Goal: Transaction & Acquisition: Purchase product/service

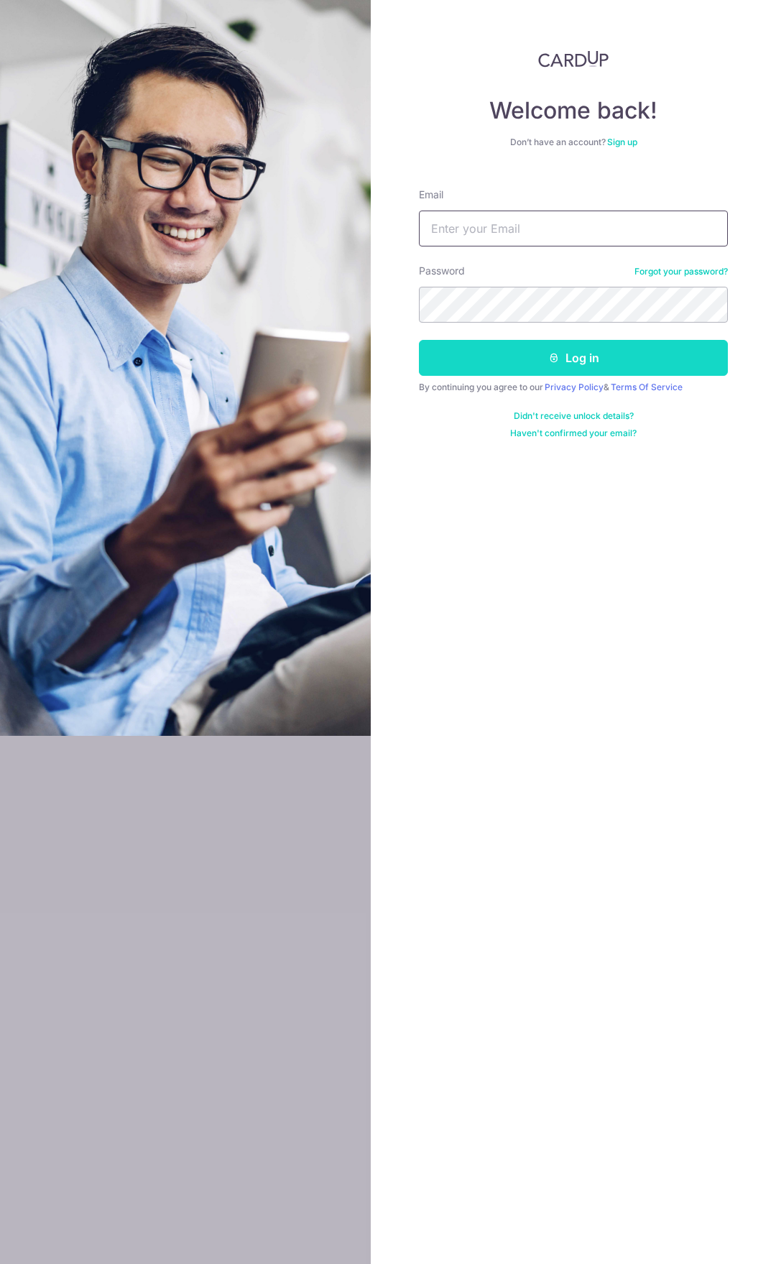
type input "tkbteo@yahoo.com.sg"
click at [524, 359] on button "Log in" at bounding box center [573, 358] width 309 height 36
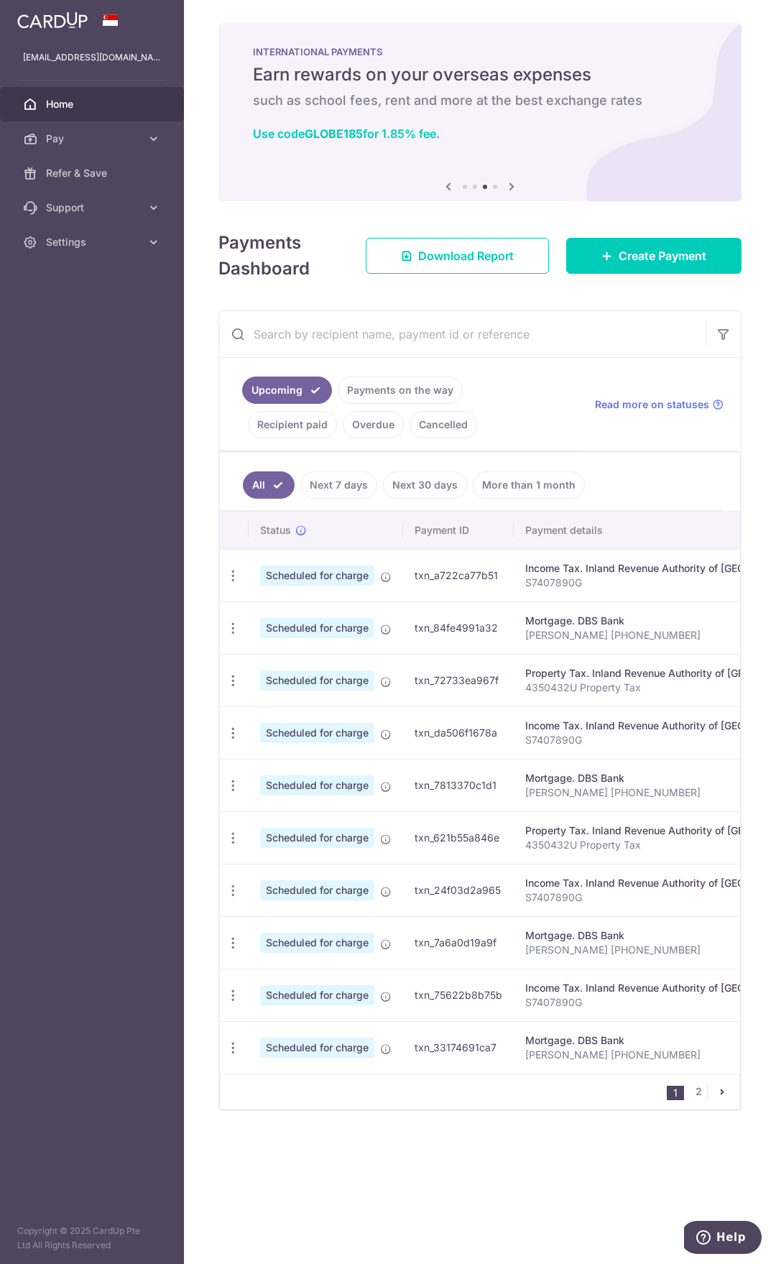
click at [337, 411] on link "Recipient paid" at bounding box center [292, 424] width 89 height 27
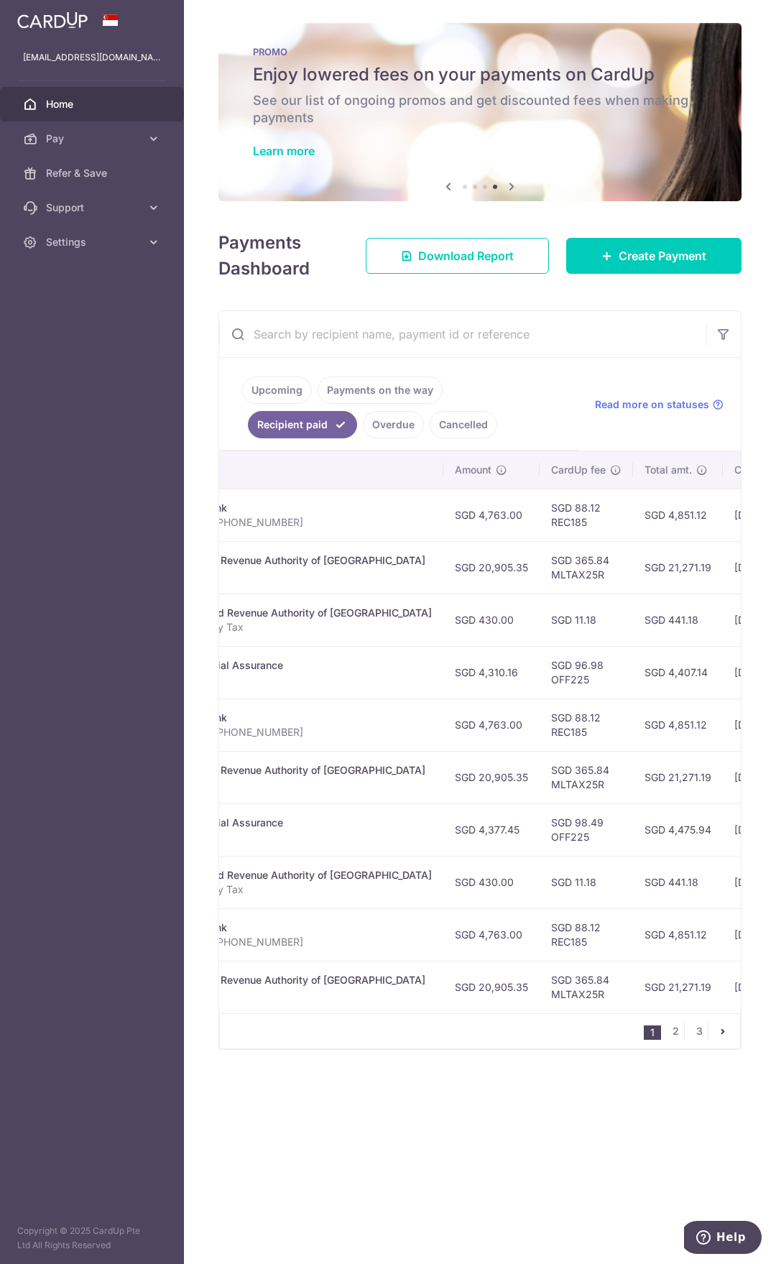
scroll to position [0, 397]
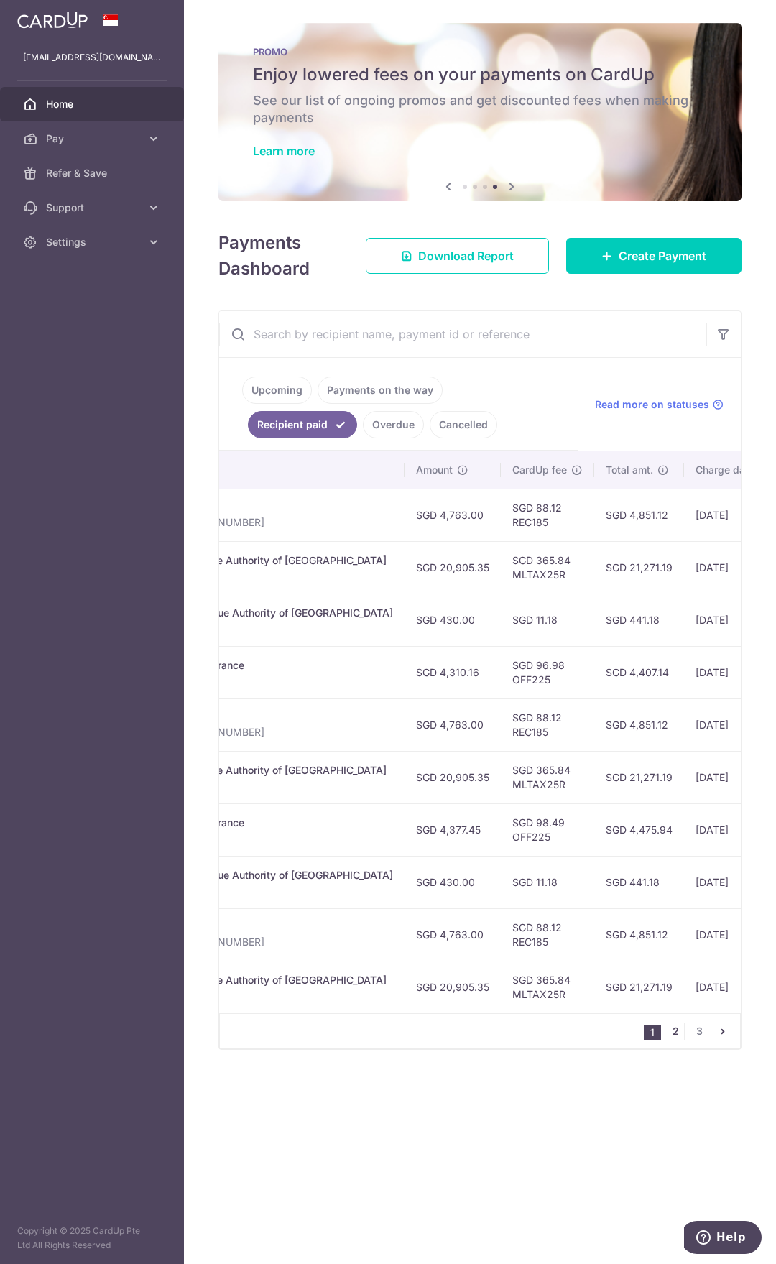
click at [674, 1037] on link "2" at bounding box center [675, 1030] width 17 height 17
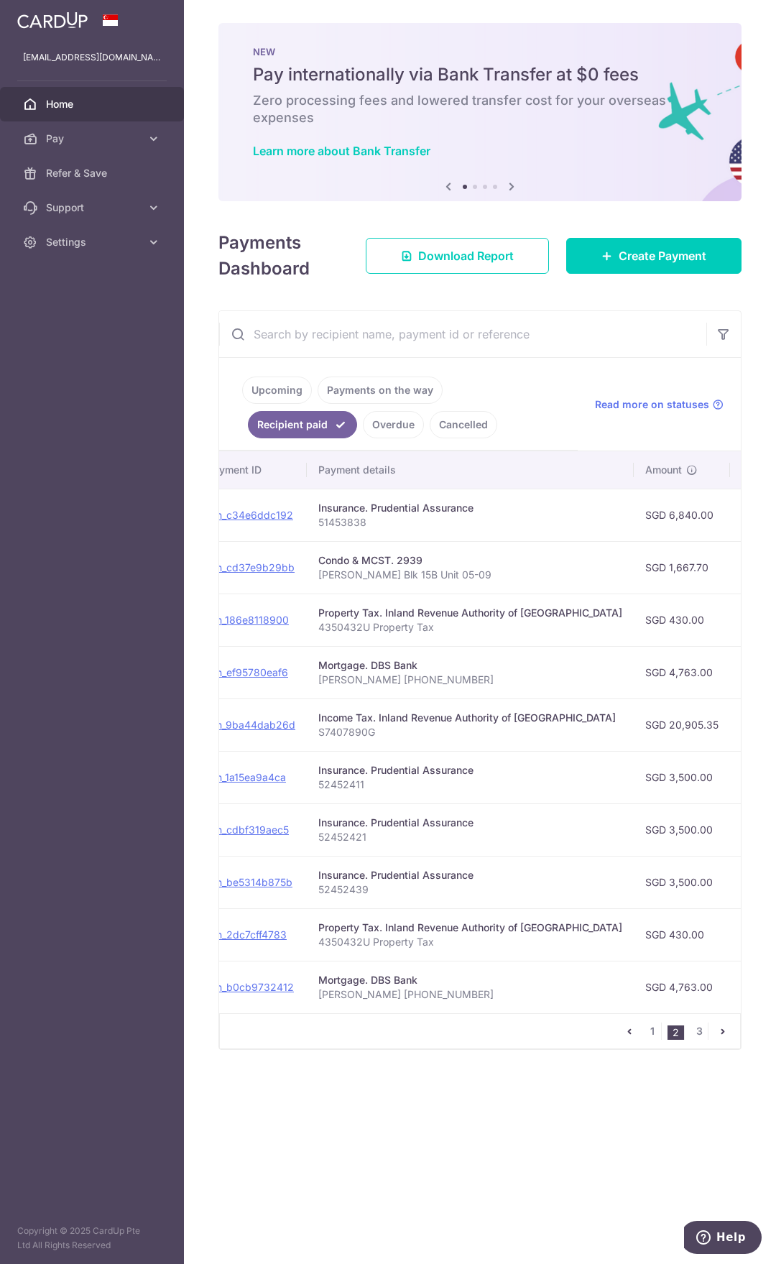
scroll to position [0, 0]
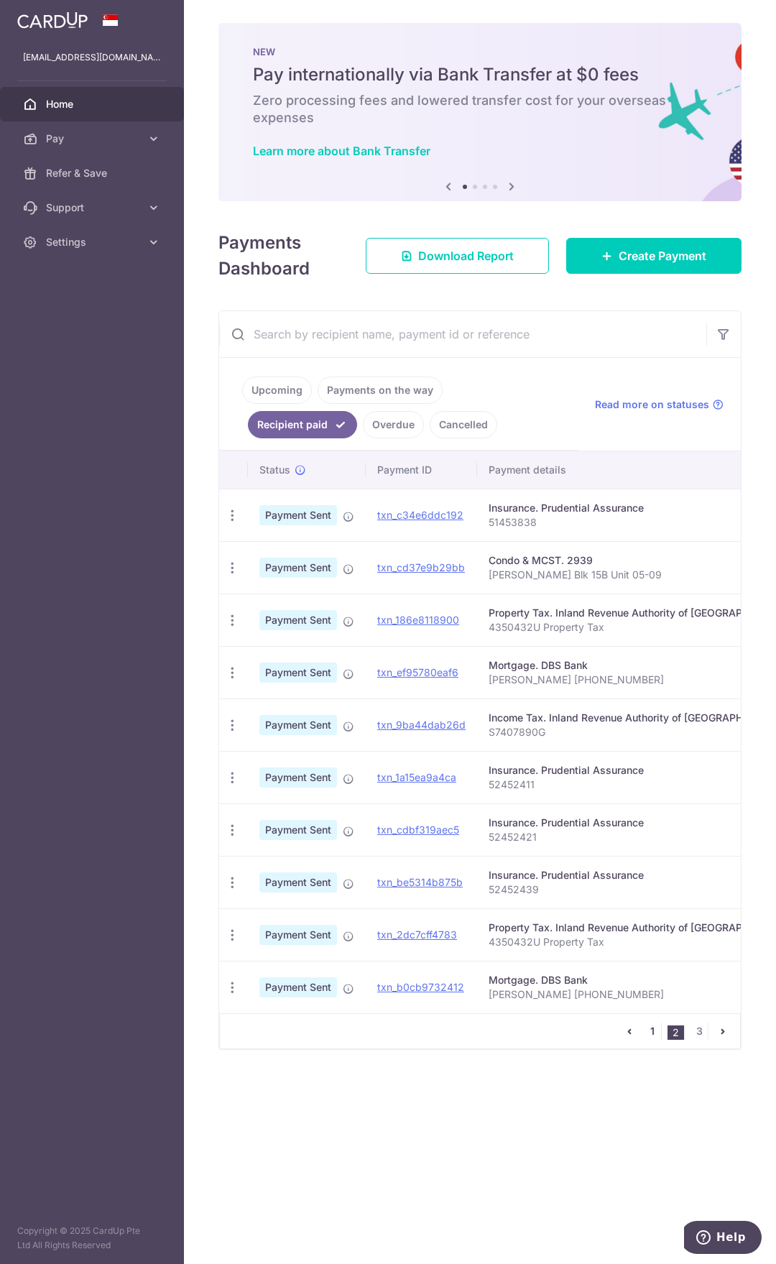
click at [653, 1039] on link "1" at bounding box center [652, 1030] width 17 height 17
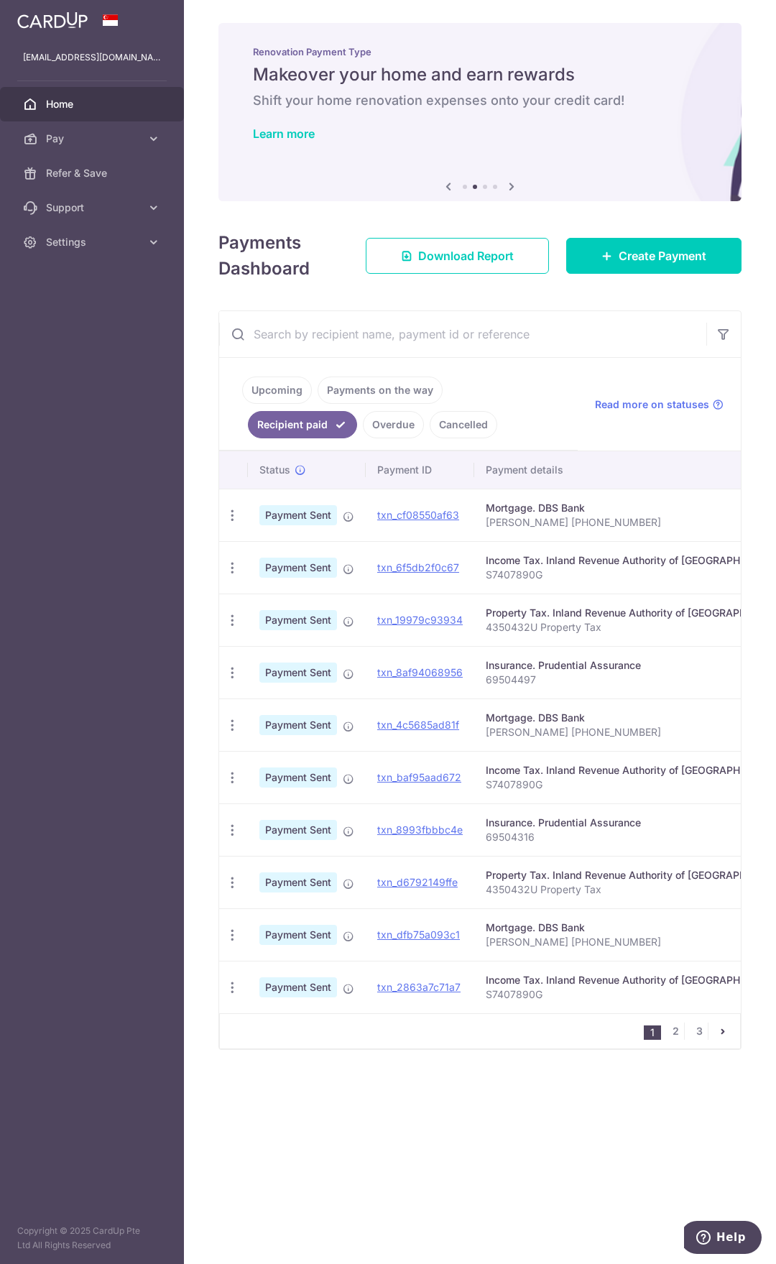
click at [275, 392] on link "Upcoming" at bounding box center [277, 389] width 70 height 27
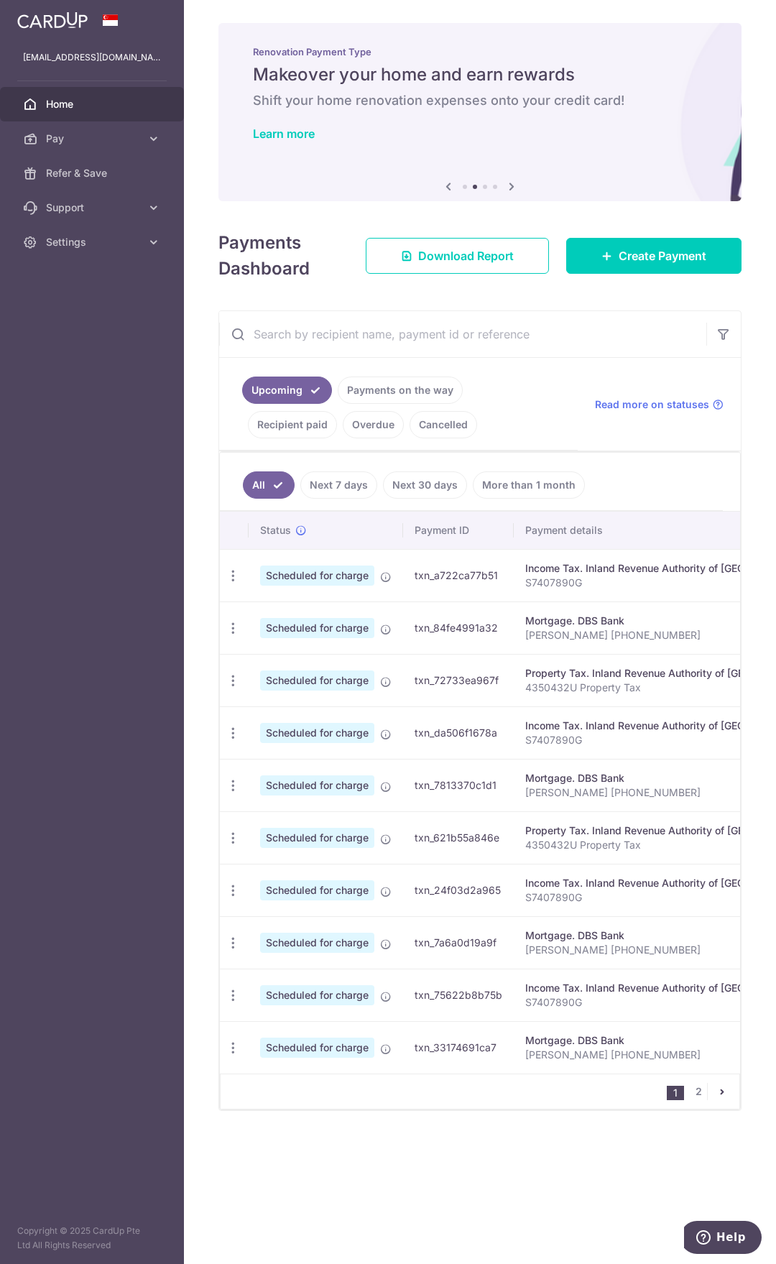
click at [413, 389] on link "Payments on the way" at bounding box center [400, 389] width 125 height 27
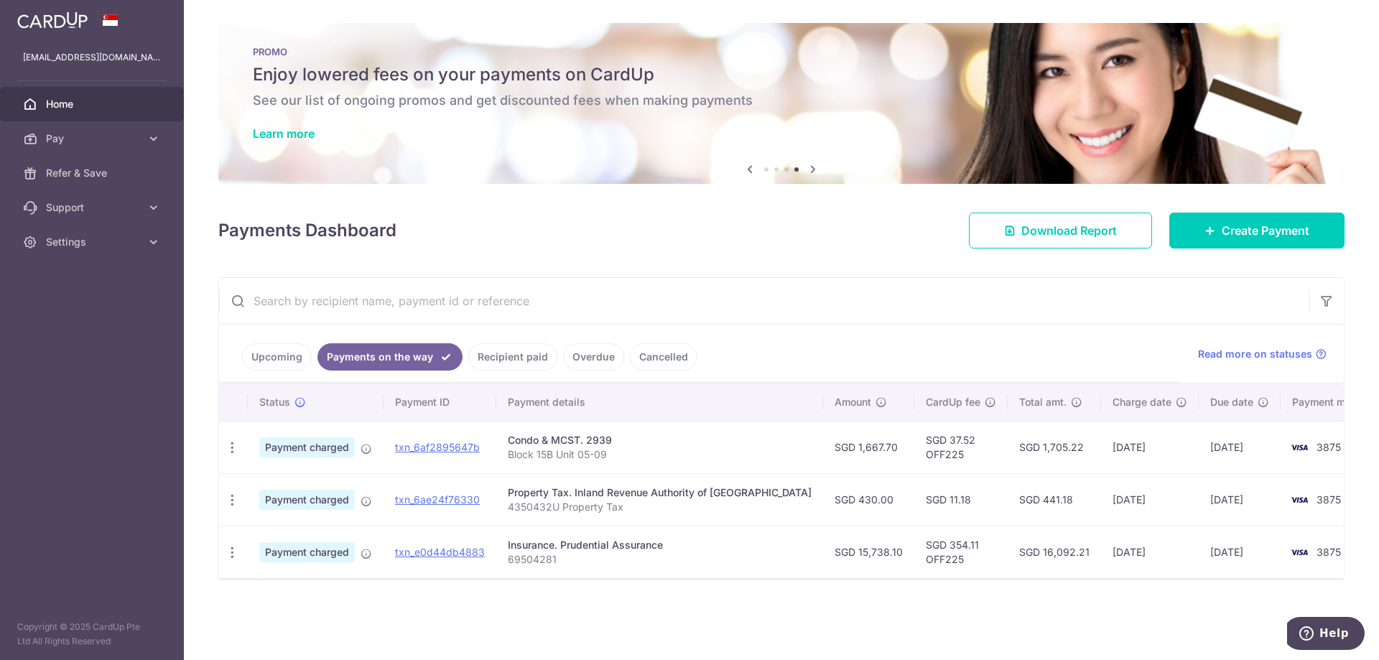
click at [271, 357] on link "Upcoming" at bounding box center [277, 356] width 70 height 27
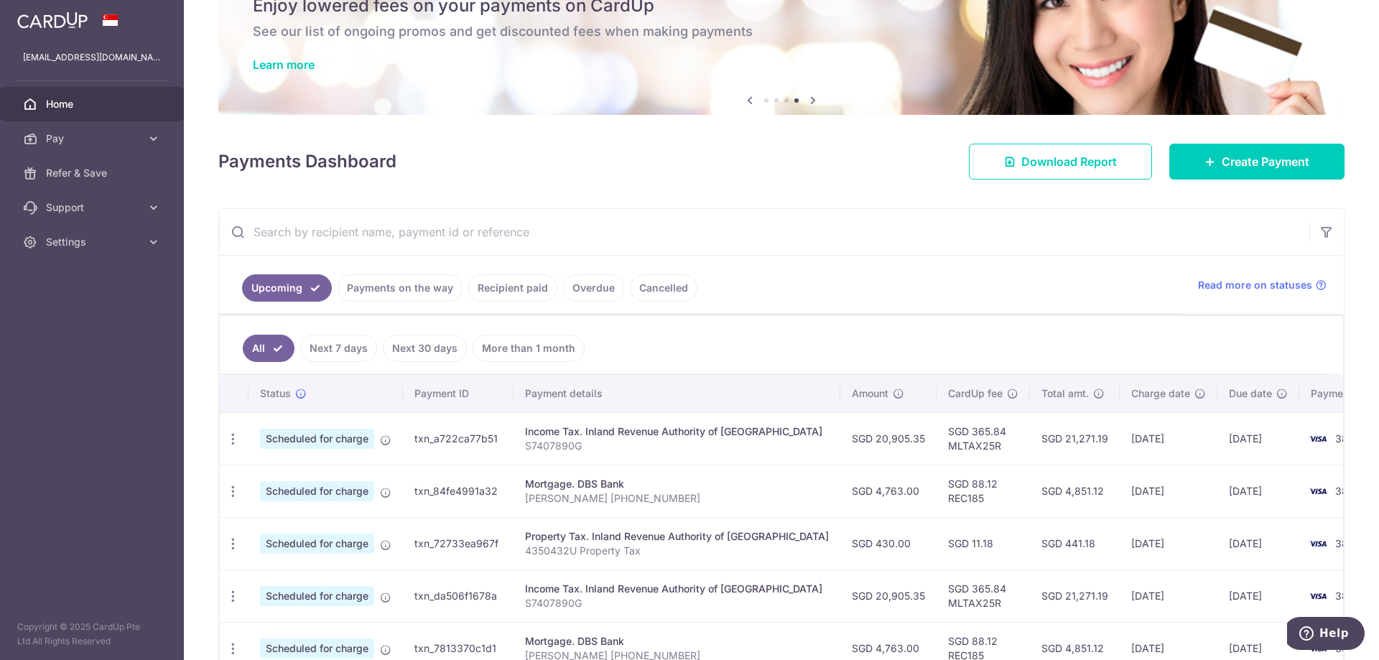
scroll to position [120, 0]
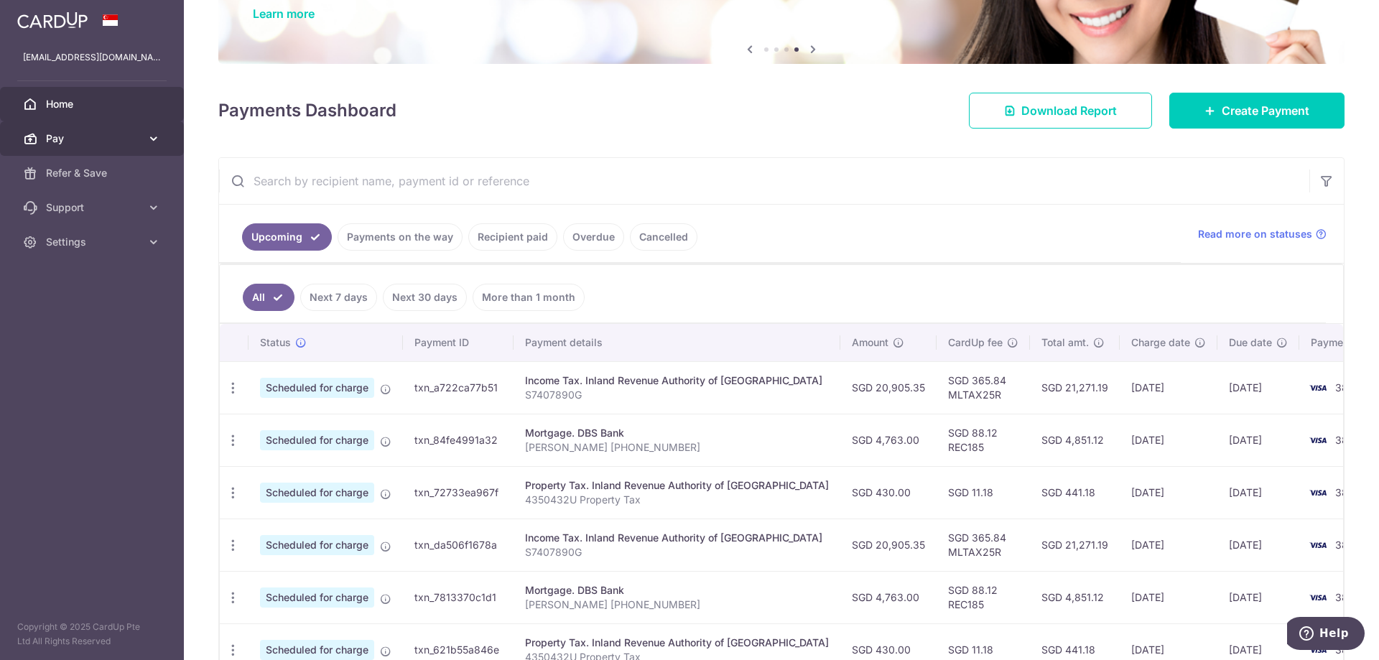
click at [96, 141] on span "Pay" at bounding box center [93, 138] width 95 height 14
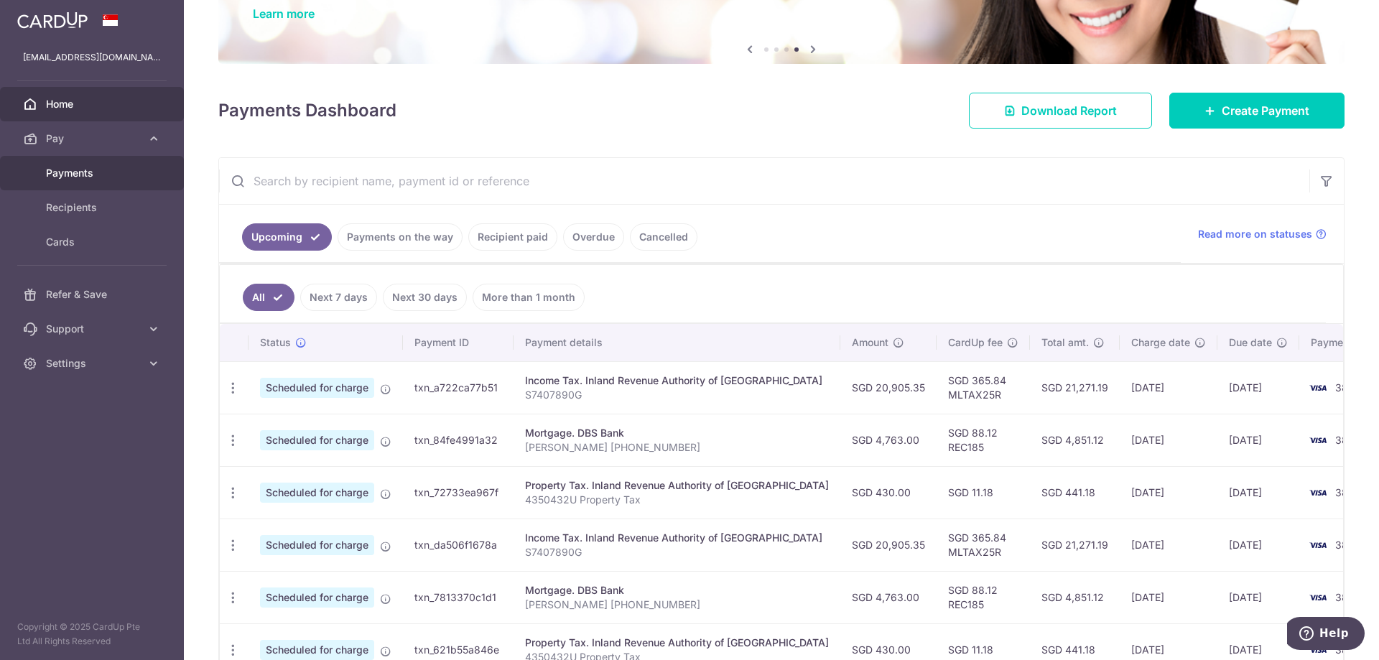
click at [93, 170] on span "Payments" at bounding box center [93, 173] width 95 height 14
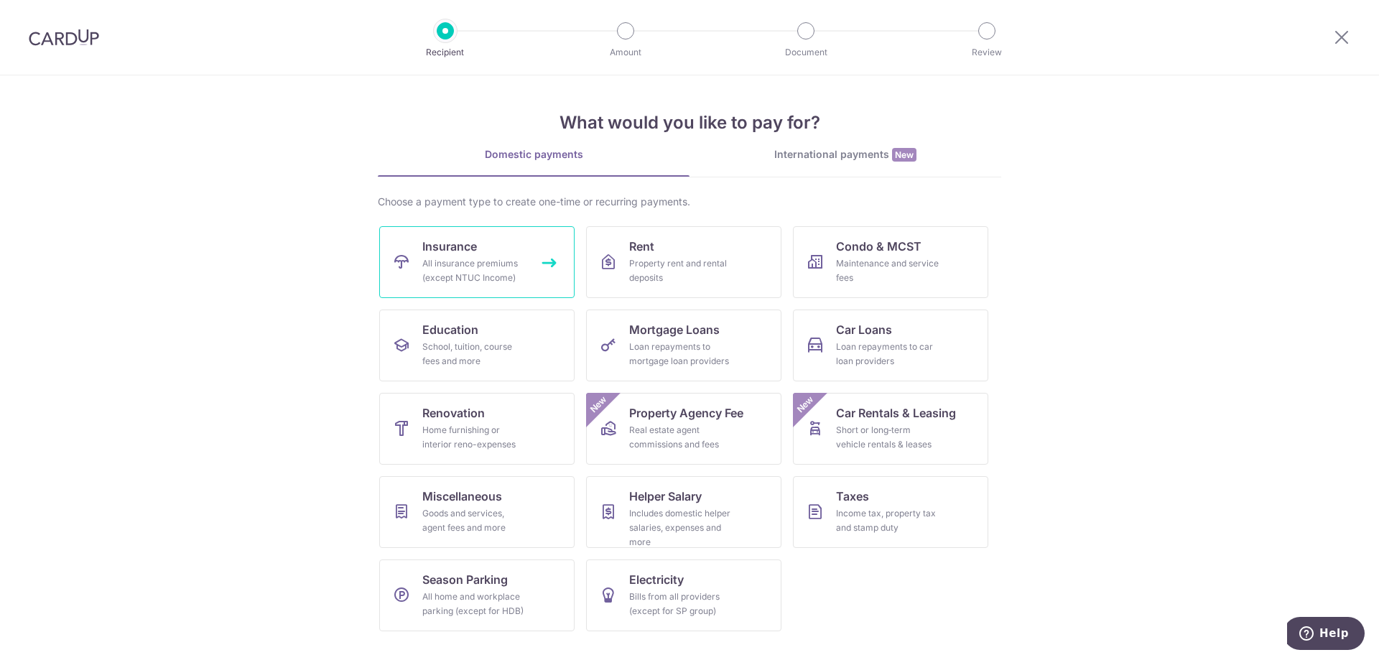
click at [454, 267] on div "All insurance premiums (except NTUC Income)" at bounding box center [473, 270] width 103 height 29
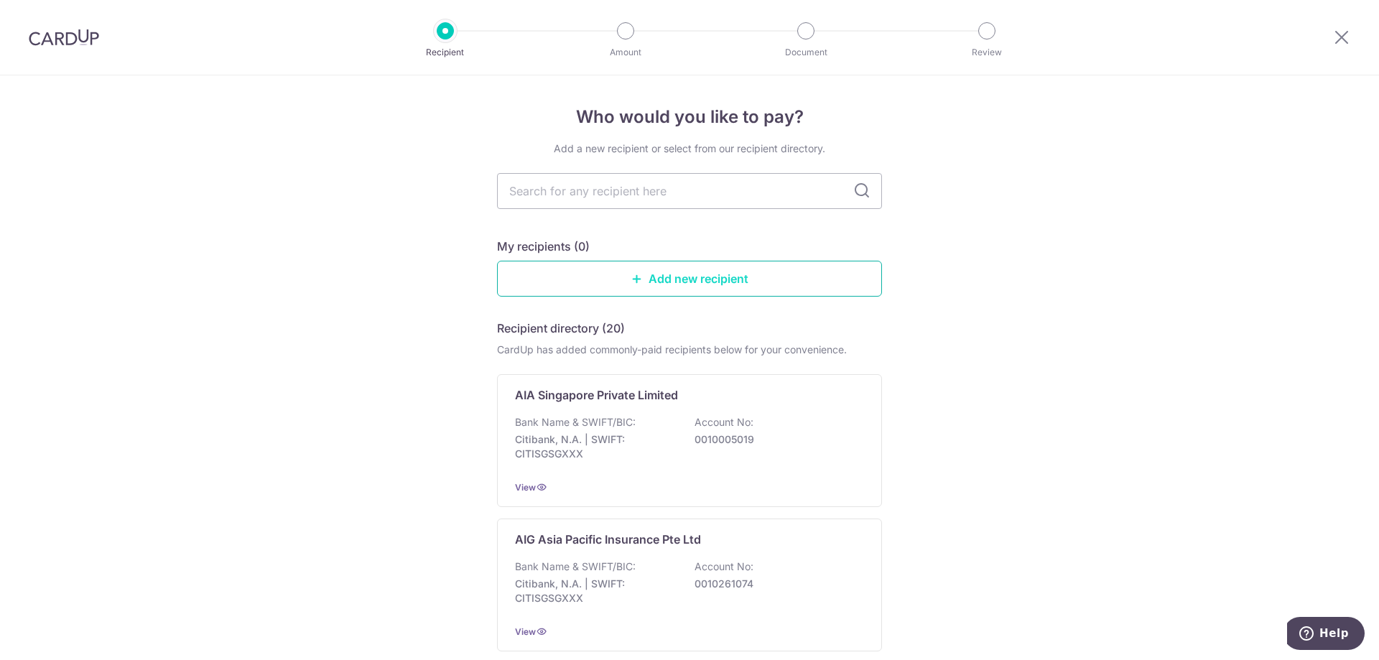
click at [687, 281] on link "Add new recipient" at bounding box center [689, 279] width 385 height 36
click at [630, 190] on input "text" at bounding box center [689, 191] width 385 height 36
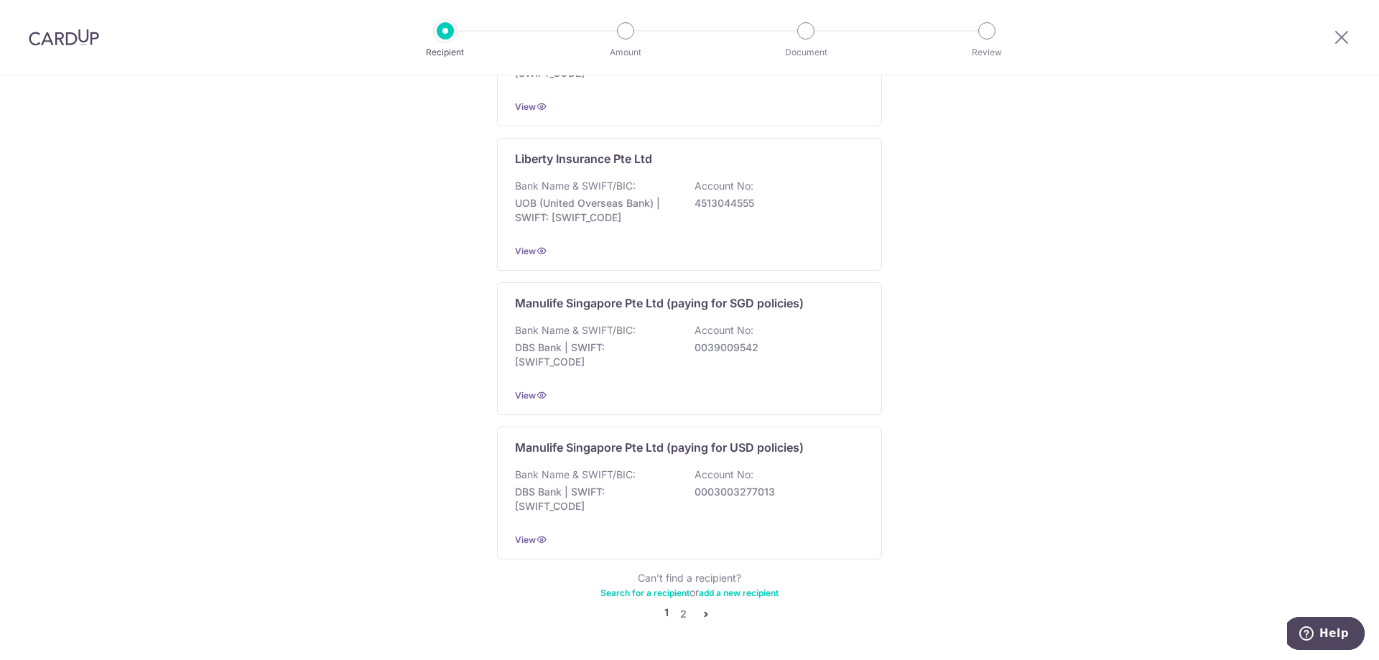
scroll to position [1302, 0]
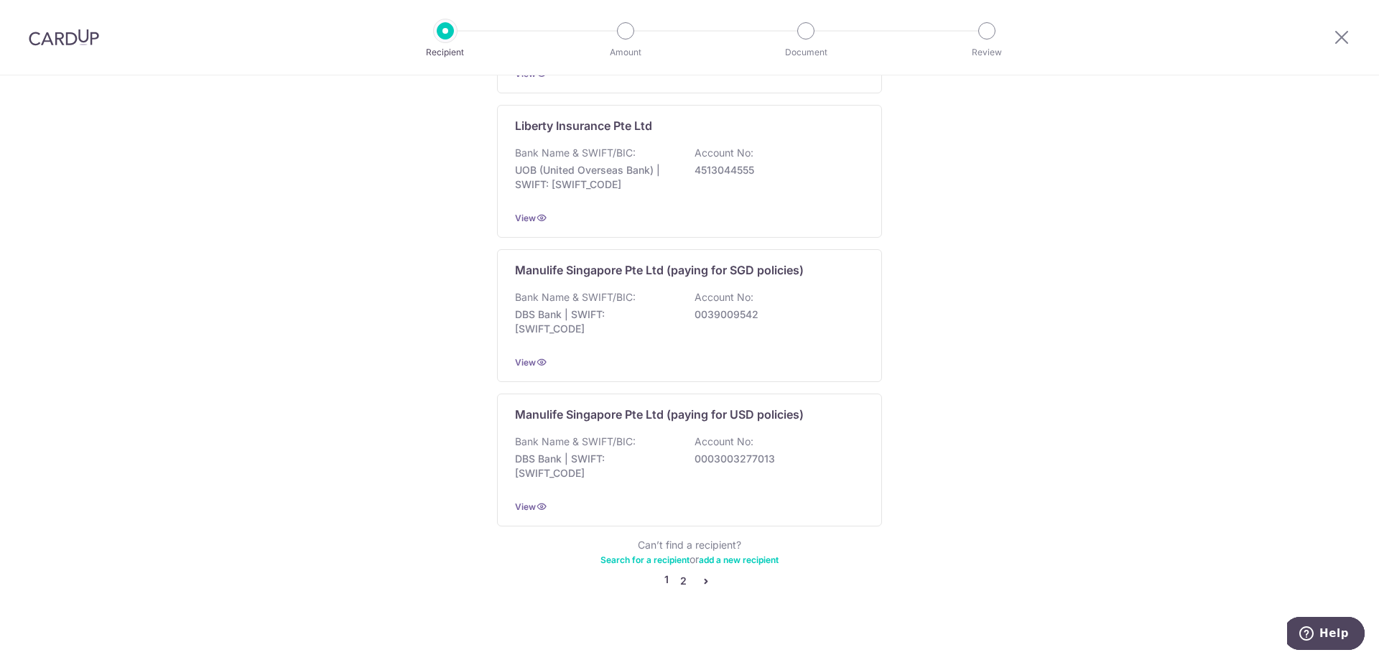
click at [680, 573] on link "2" at bounding box center [683, 581] width 17 height 17
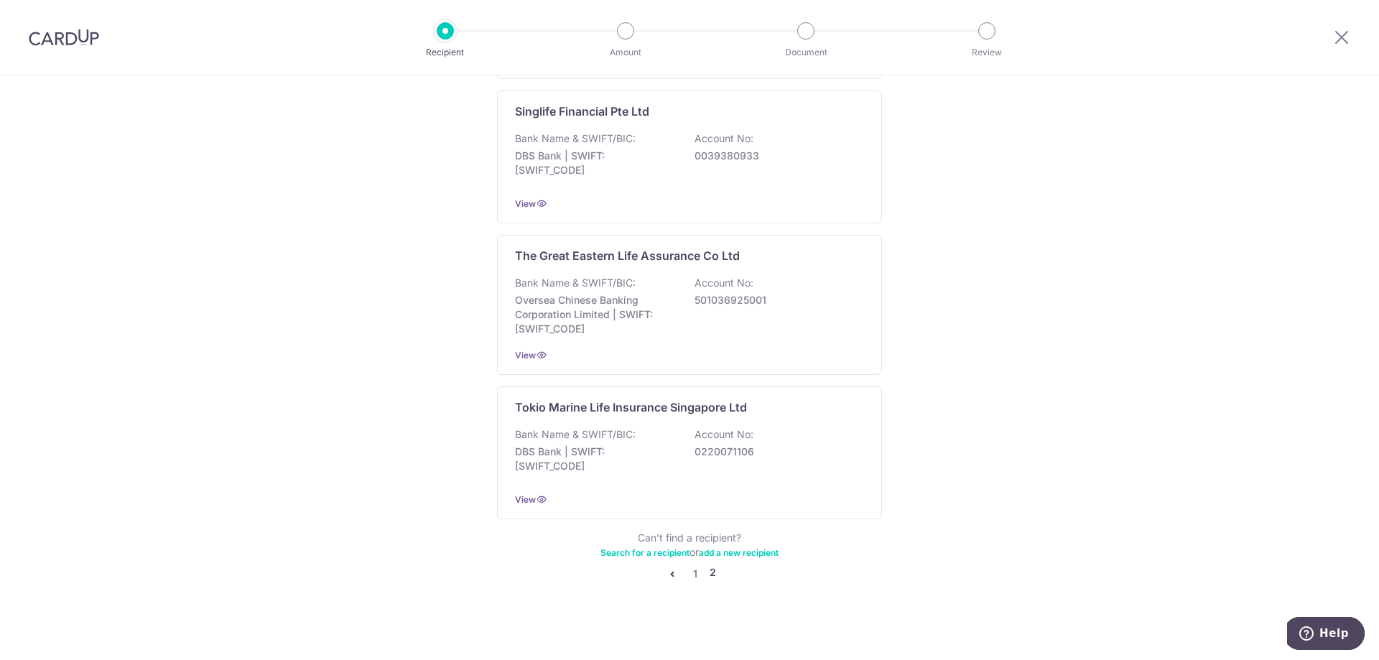
scroll to position [0, 0]
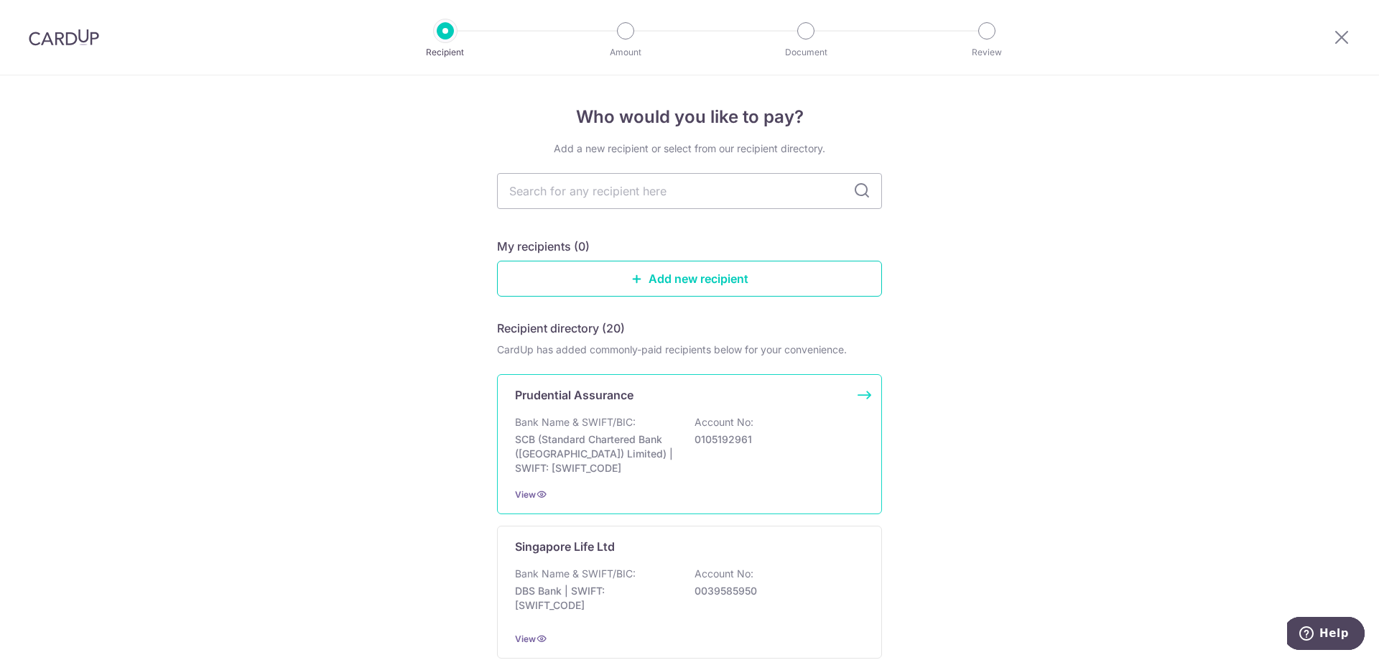
click at [698, 425] on p "Account No:" at bounding box center [724, 422] width 59 height 14
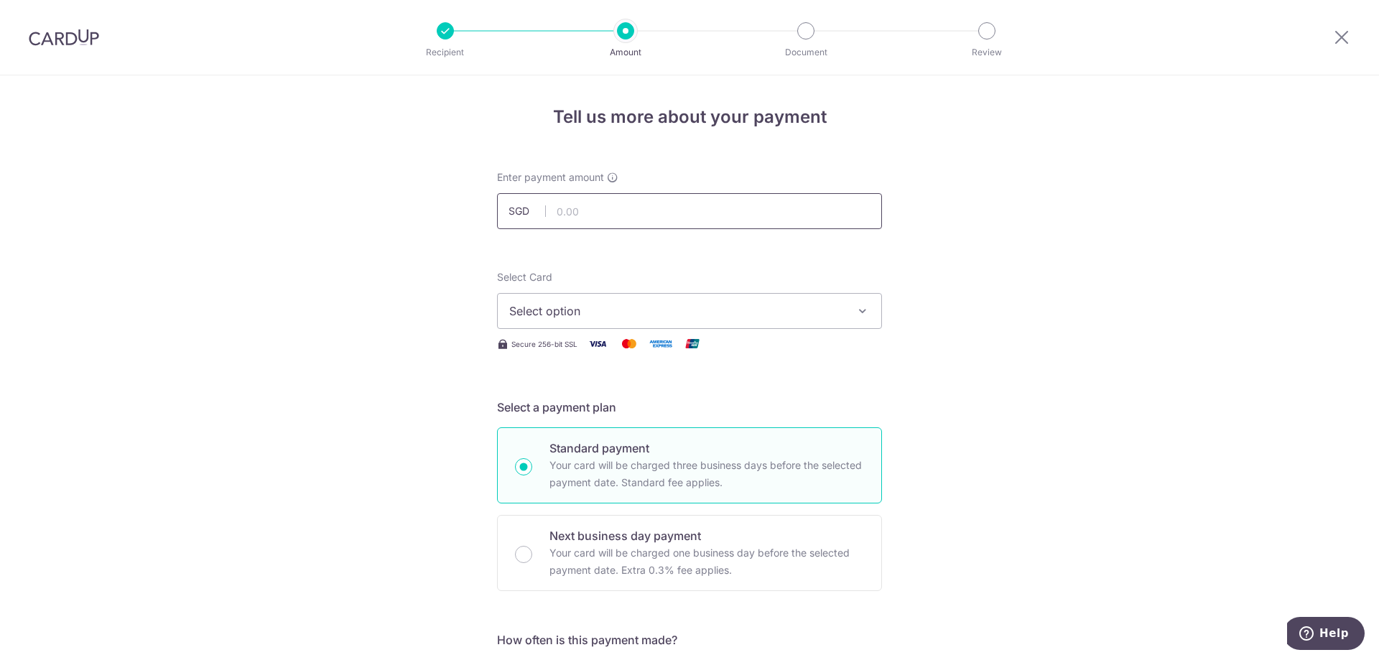
click at [628, 217] on input "text" at bounding box center [689, 211] width 385 height 36
click at [605, 218] on input "text" at bounding box center [689, 211] width 385 height 36
type input "4,266.36"
click at [717, 318] on span "Select option" at bounding box center [676, 310] width 335 height 17
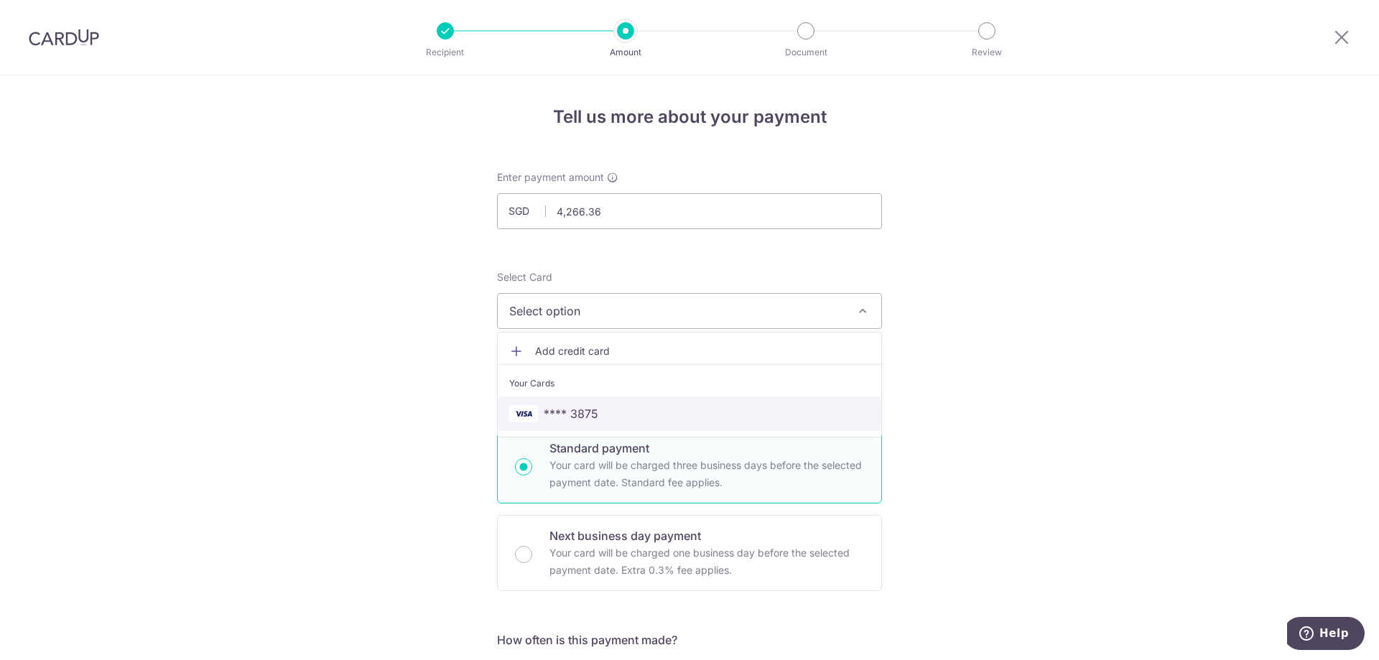
click at [651, 421] on span "**** 3875" at bounding box center [689, 413] width 361 height 17
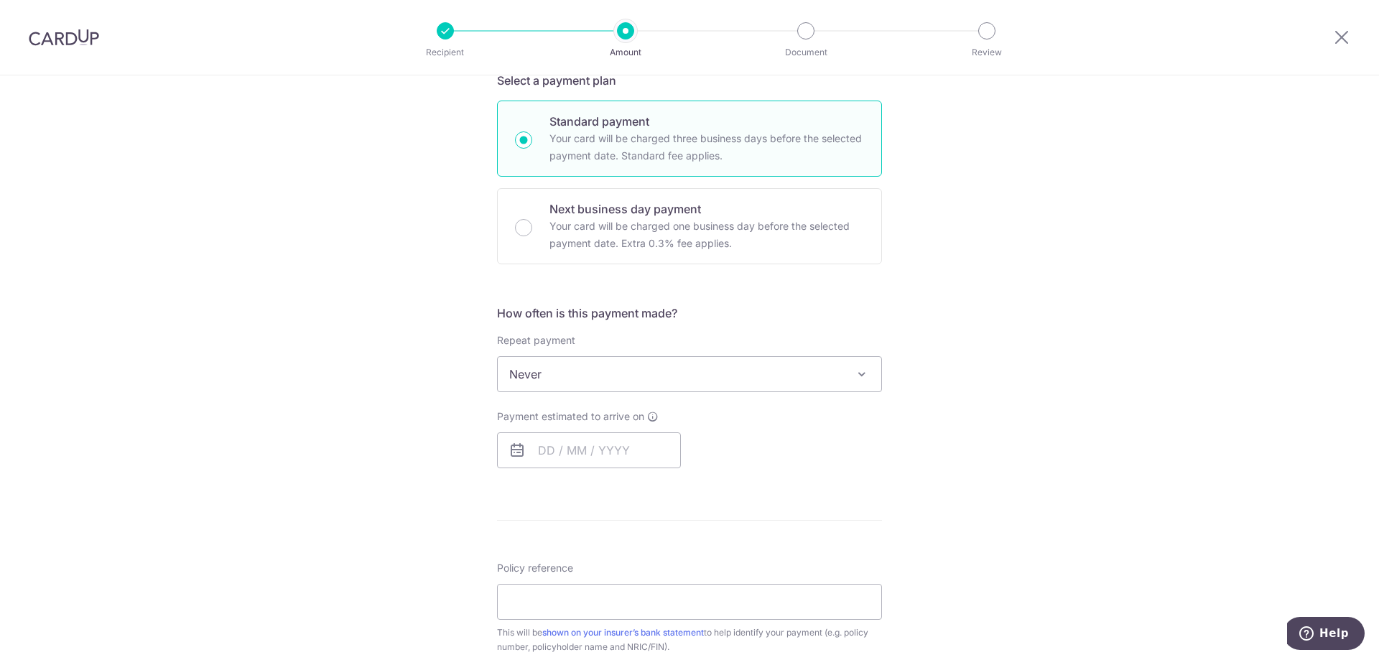
scroll to position [359, 0]
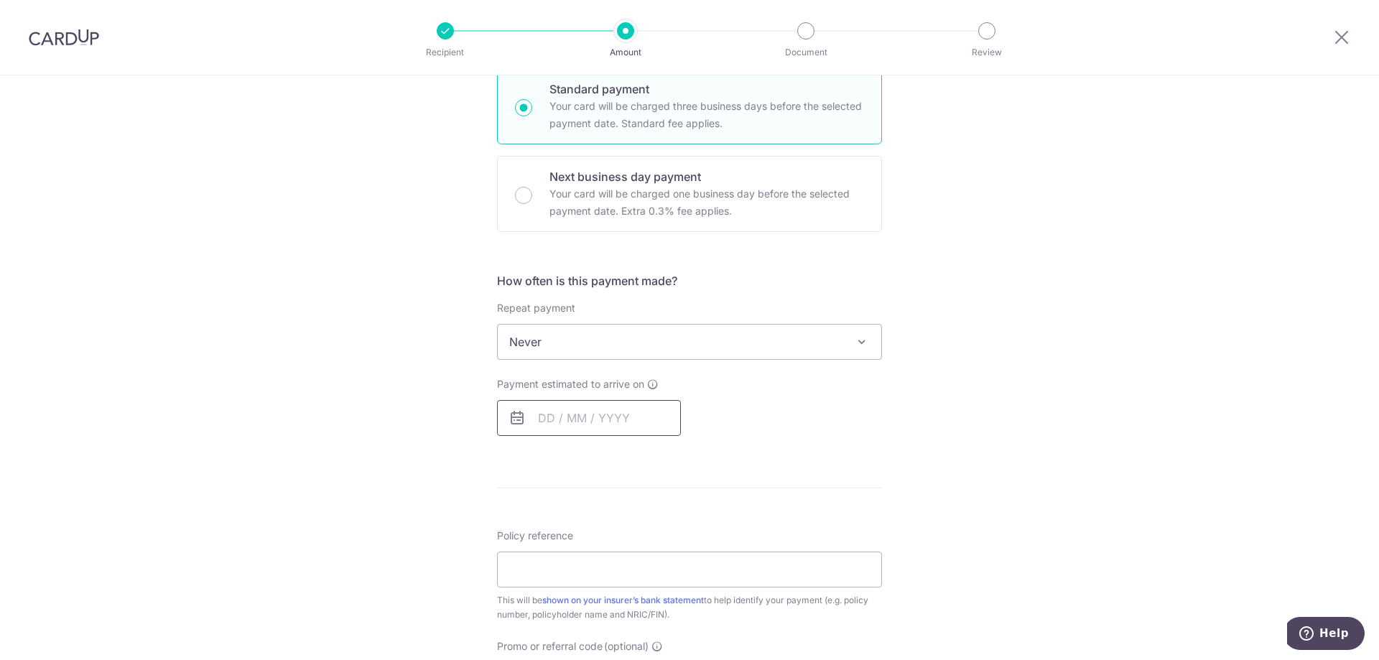
click at [595, 420] on input "text" at bounding box center [589, 418] width 184 height 36
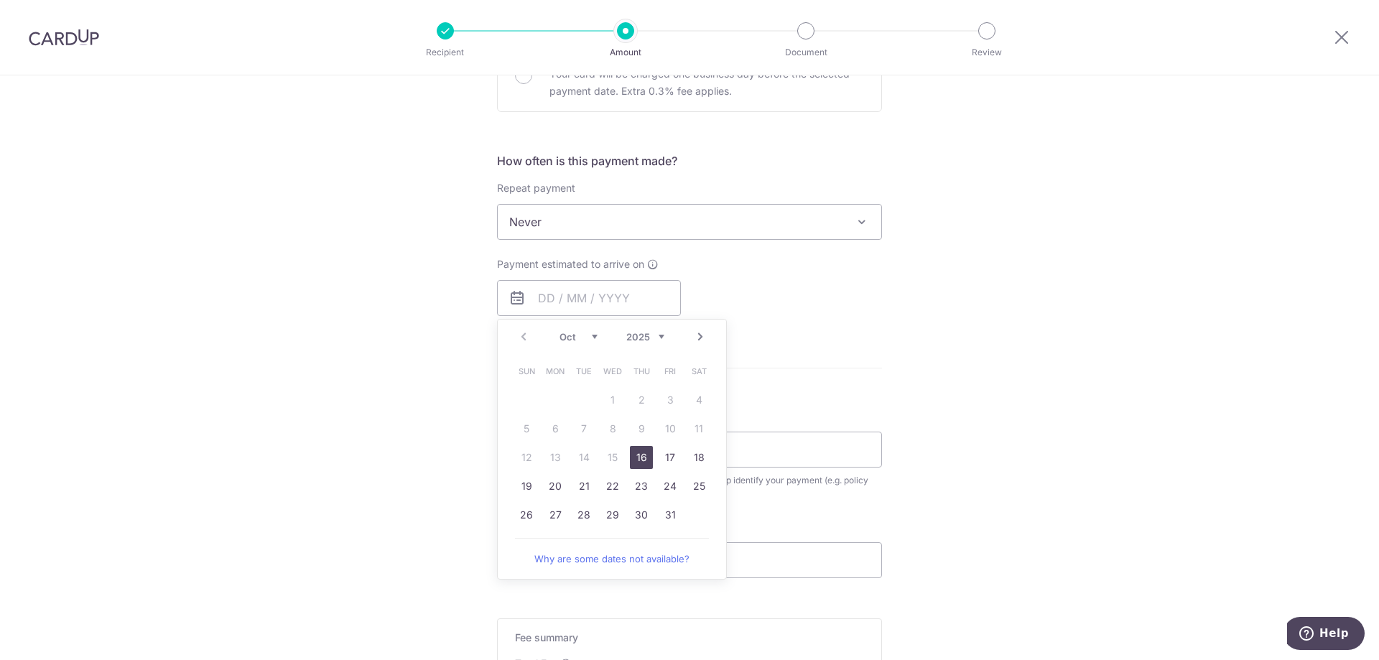
drag, startPoint x: 639, startPoint y: 460, endPoint x: 806, endPoint y: 421, distance: 172.0
click at [639, 460] on link "16" at bounding box center [641, 457] width 23 height 23
type input "16/10/2025"
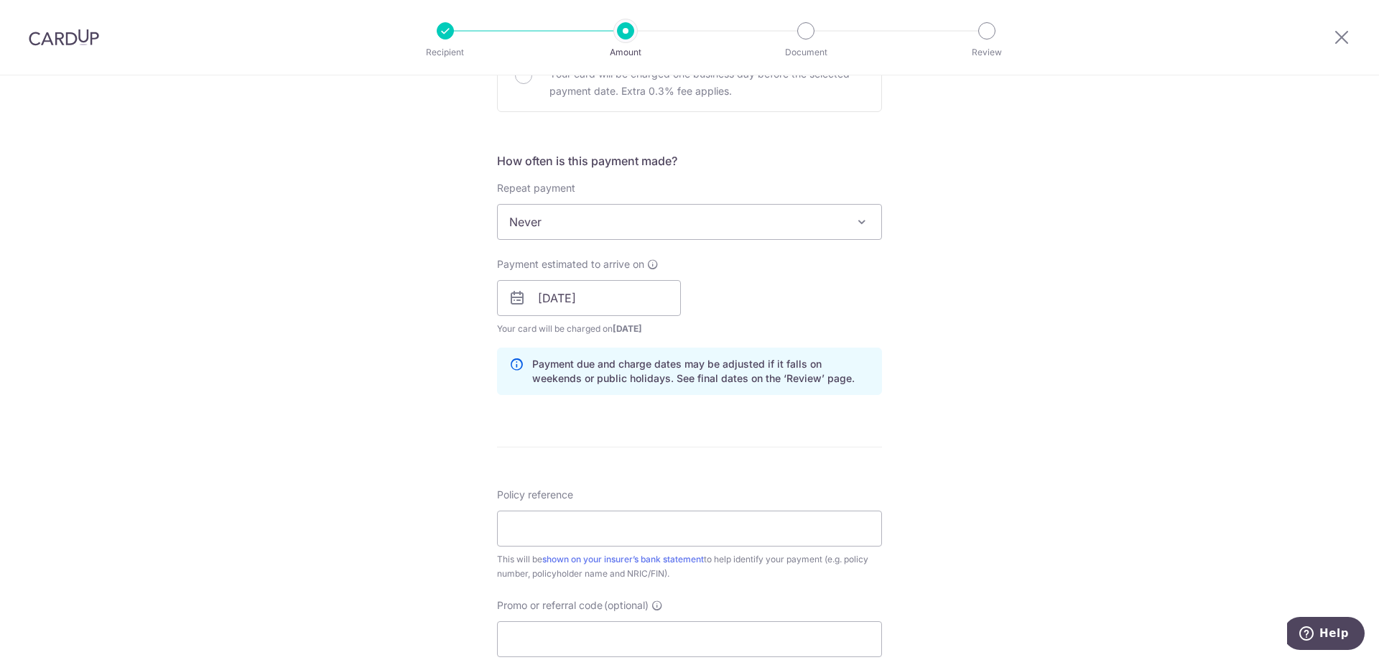
scroll to position [598, 0]
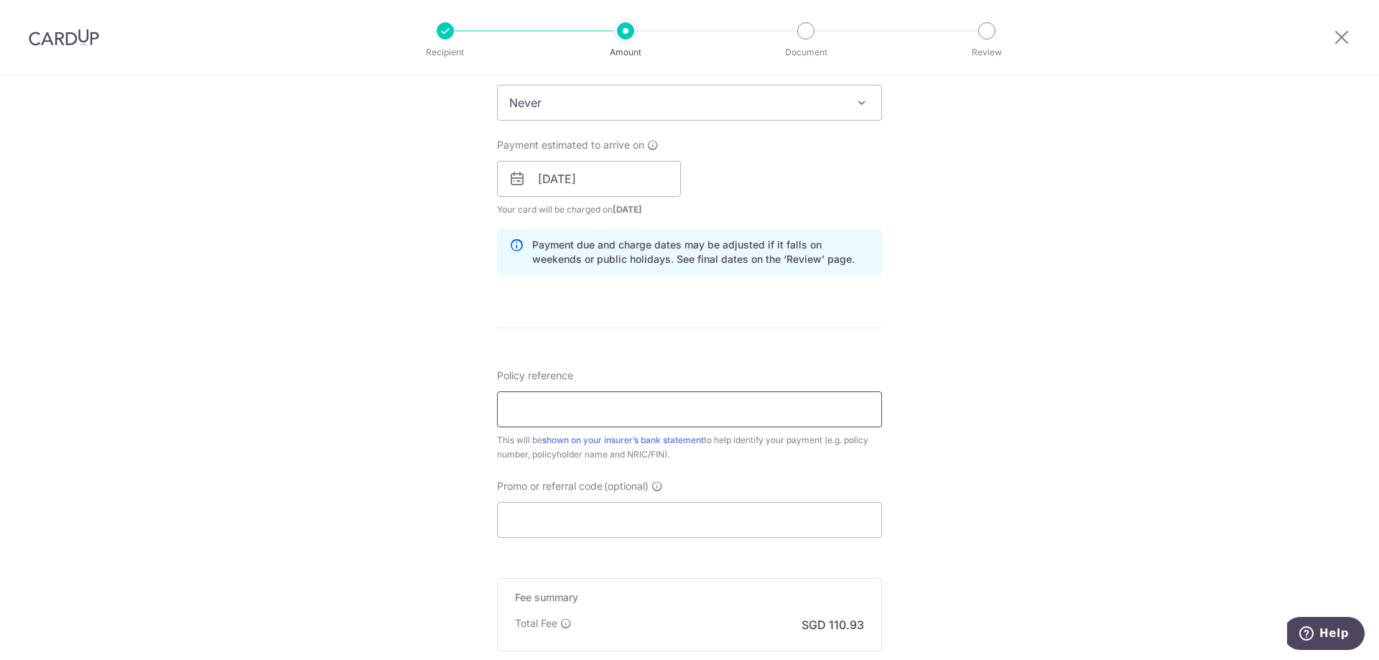
click at [684, 406] on input "Policy reference" at bounding box center [689, 410] width 385 height 36
paste input "69504352"
type input "69504352"
click at [606, 515] on input "Promo or referral code (optional)" at bounding box center [689, 520] width 385 height 36
click at [528, 524] on input "Promo or referral code (optional)" at bounding box center [689, 520] width 385 height 36
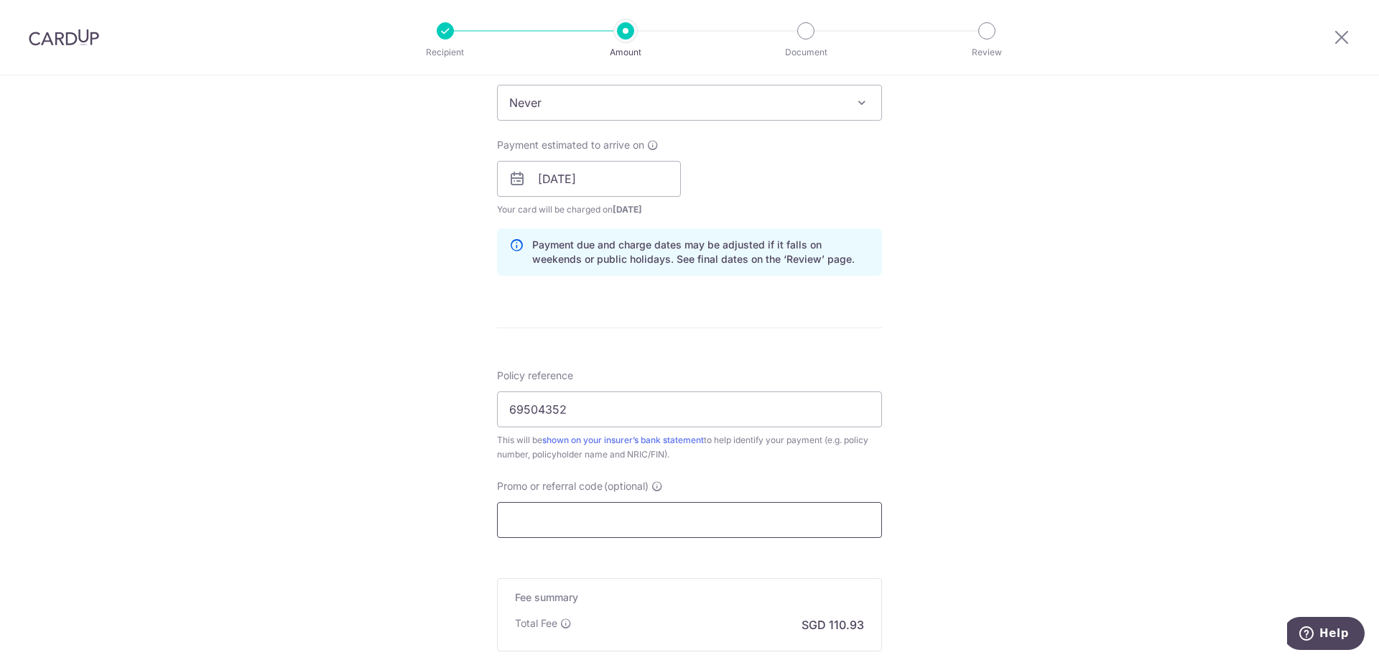
paste input "OFF225"
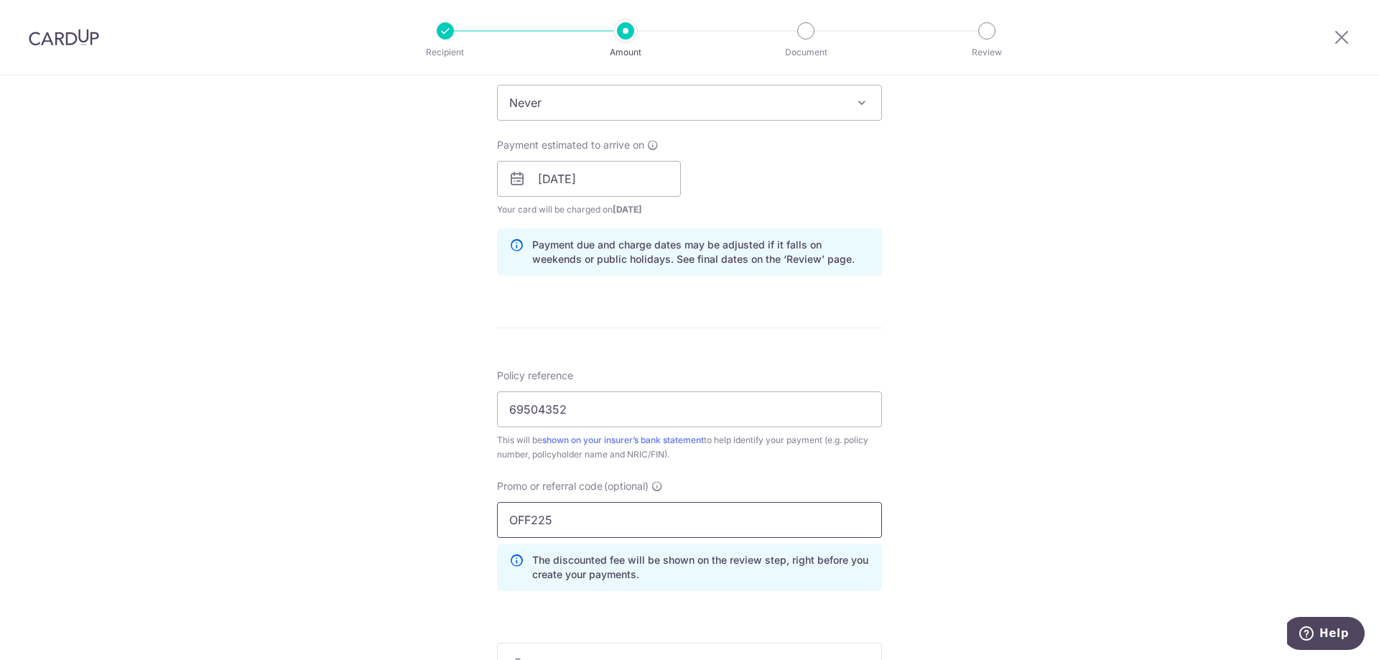
type input "OFF225"
click at [1012, 537] on div "Tell us more about your payment Enter payment amount SGD 4,266.36 4266.36 Selec…" at bounding box center [689, 188] width 1379 height 1423
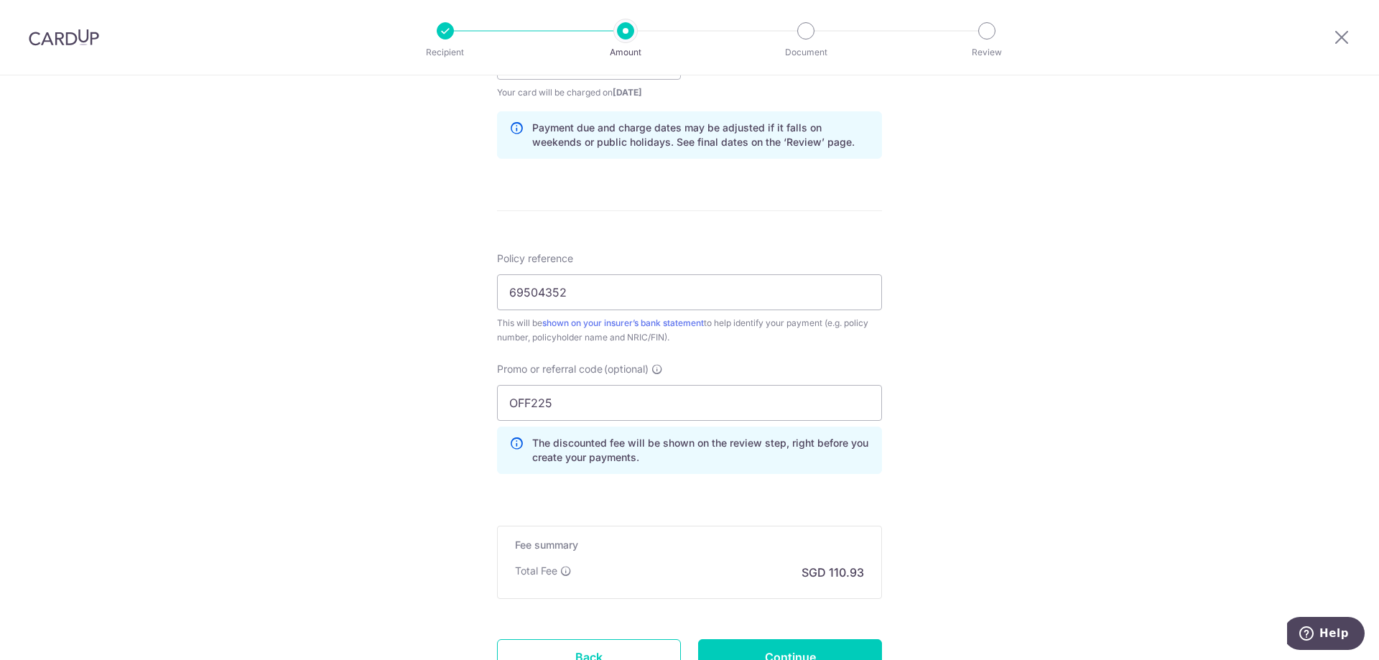
scroll to position [838, 0]
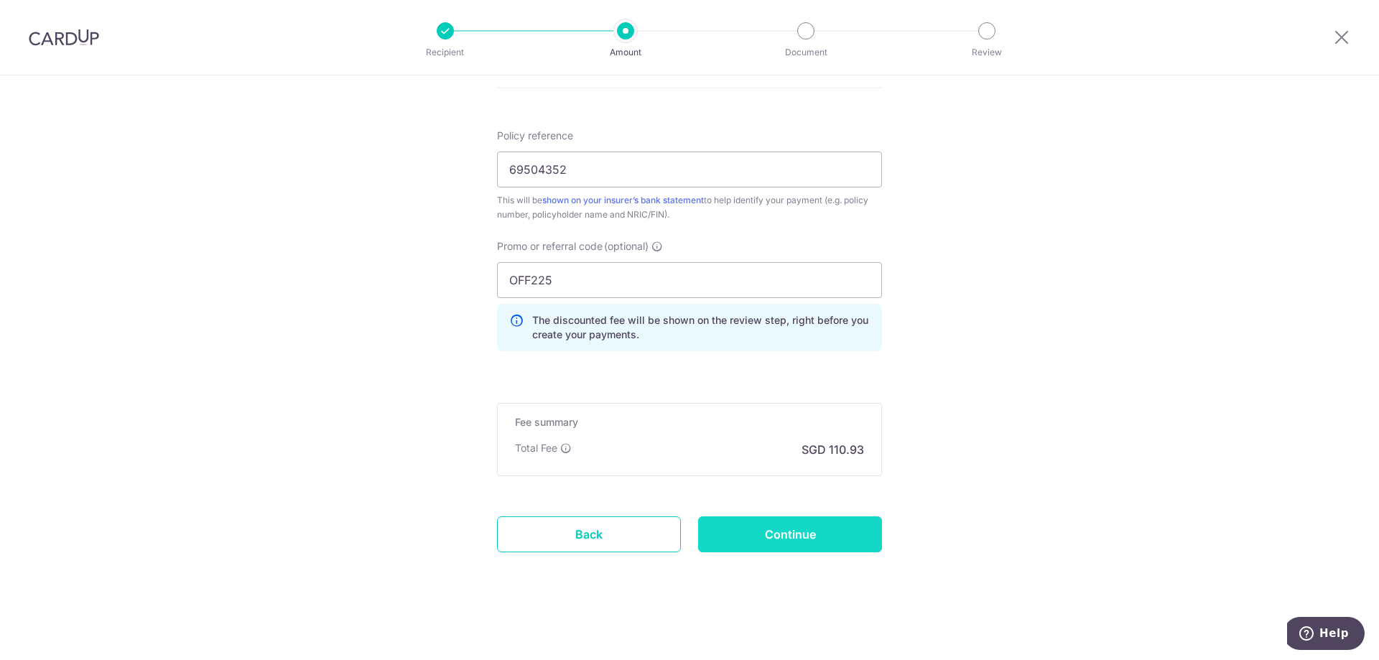
click at [820, 544] on input "Continue" at bounding box center [790, 534] width 184 height 36
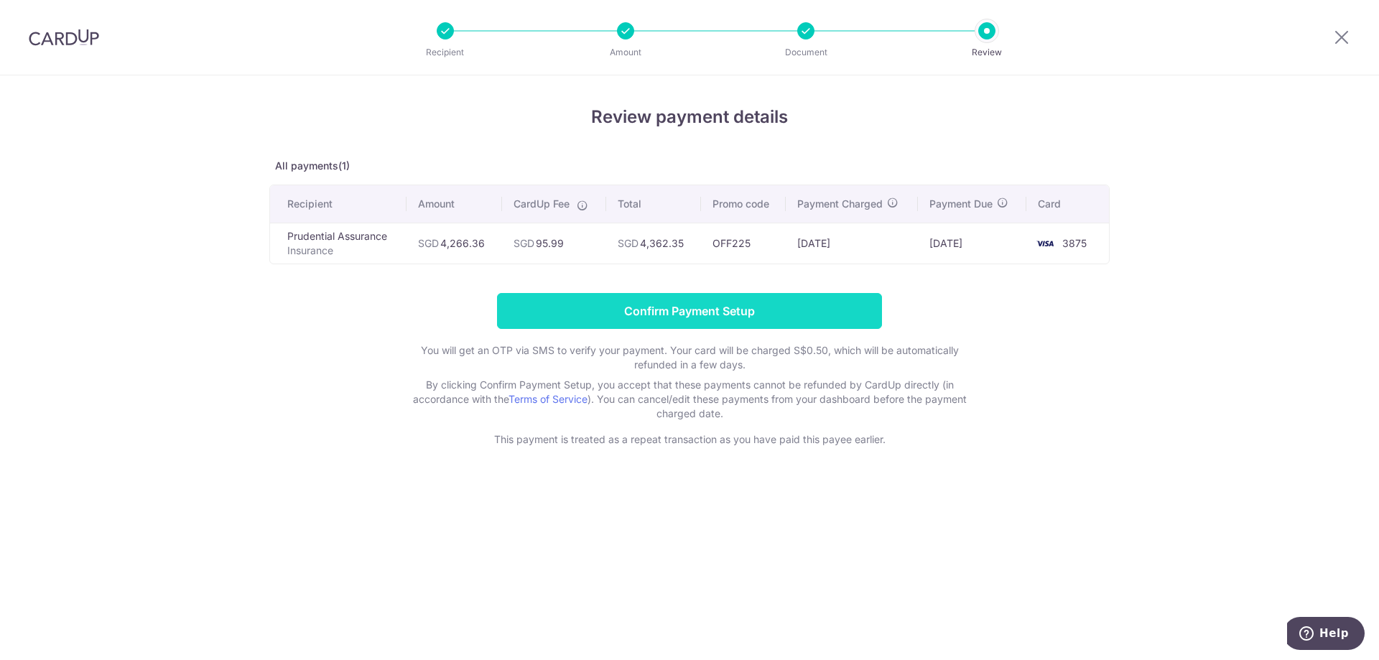
click at [733, 315] on input "Confirm Payment Setup" at bounding box center [689, 311] width 385 height 36
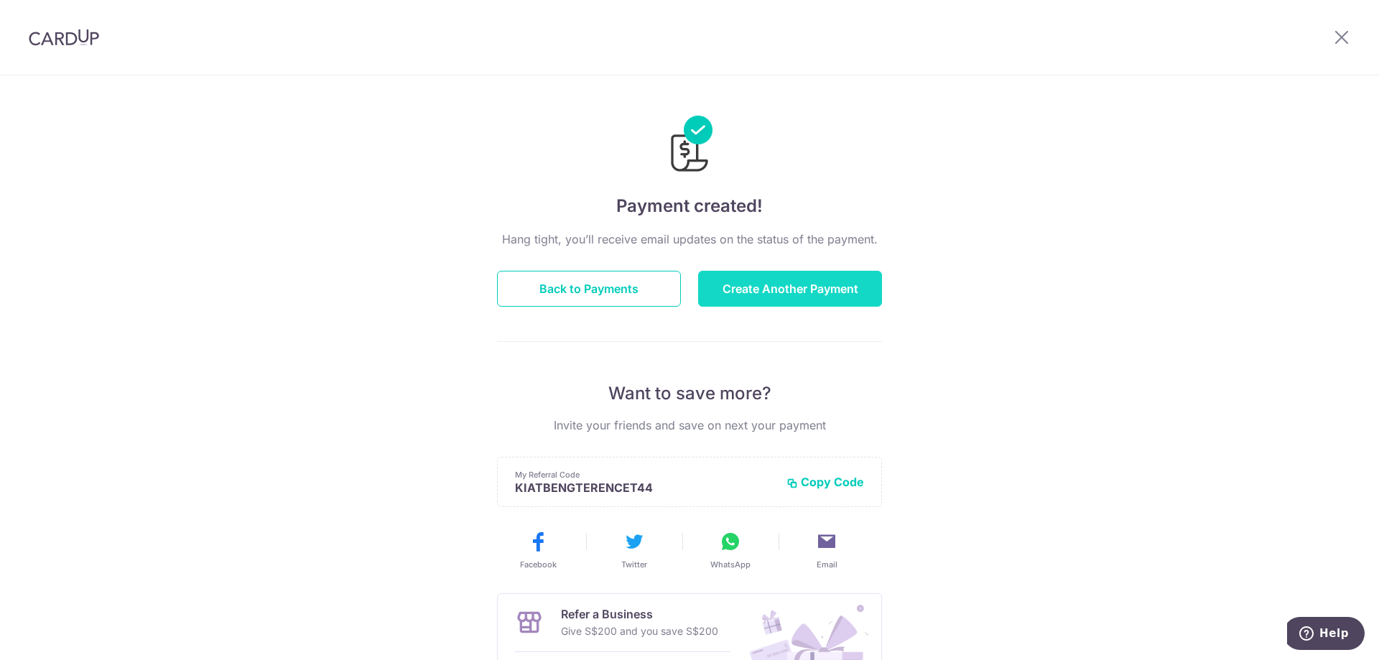
click at [807, 296] on button "Create Another Payment" at bounding box center [790, 289] width 184 height 36
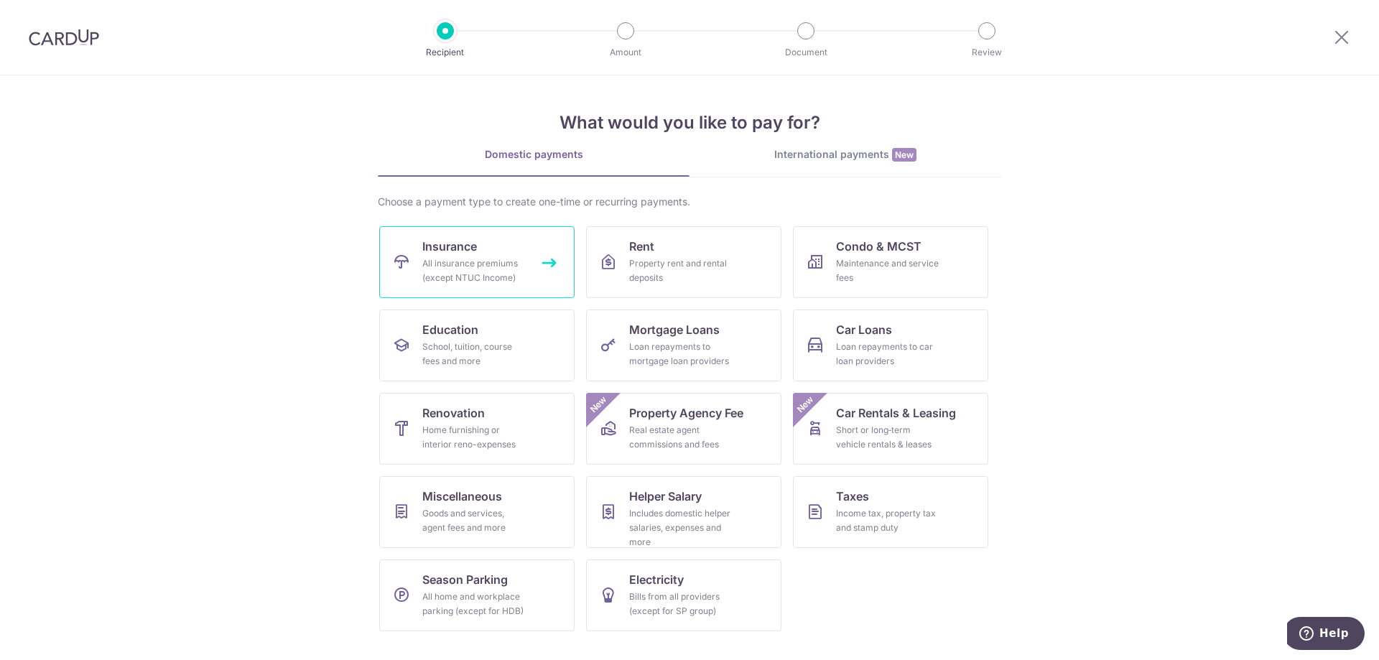
click at [550, 273] on link "Insurance All insurance premiums (except NTUC Income)" at bounding box center [476, 262] width 195 height 72
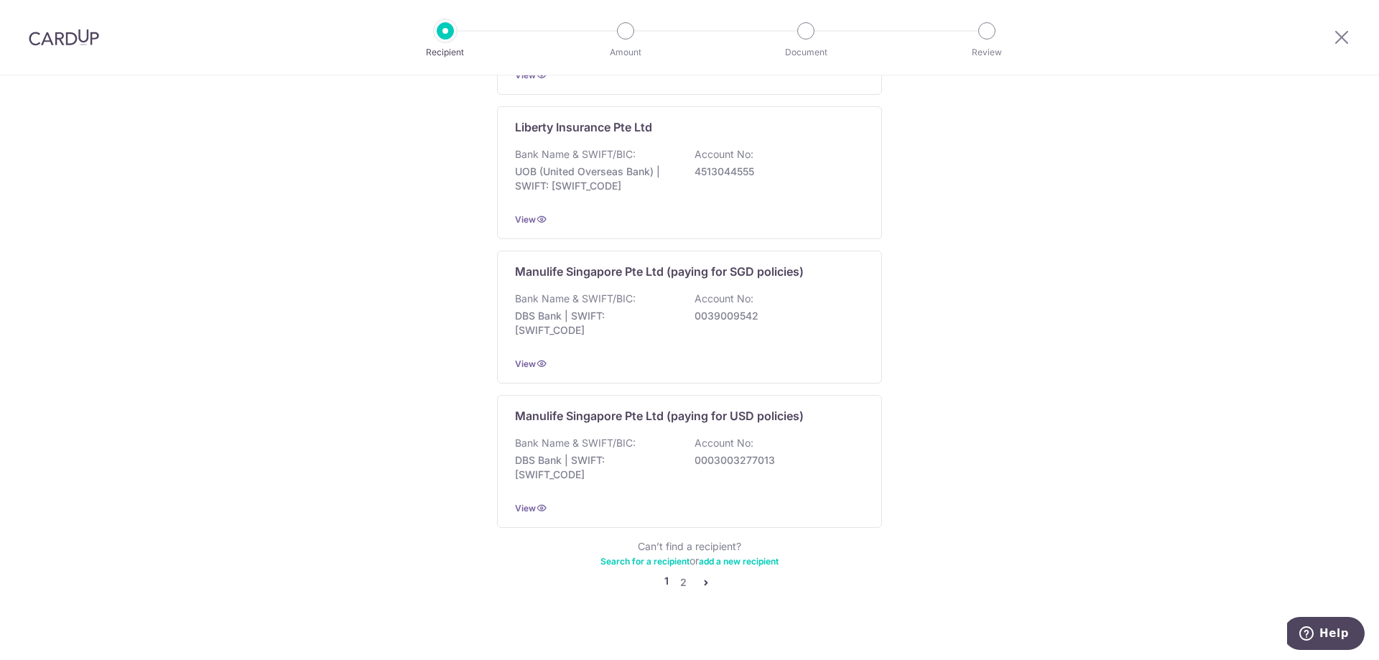
scroll to position [1302, 0]
click at [678, 573] on link "2" at bounding box center [683, 581] width 17 height 17
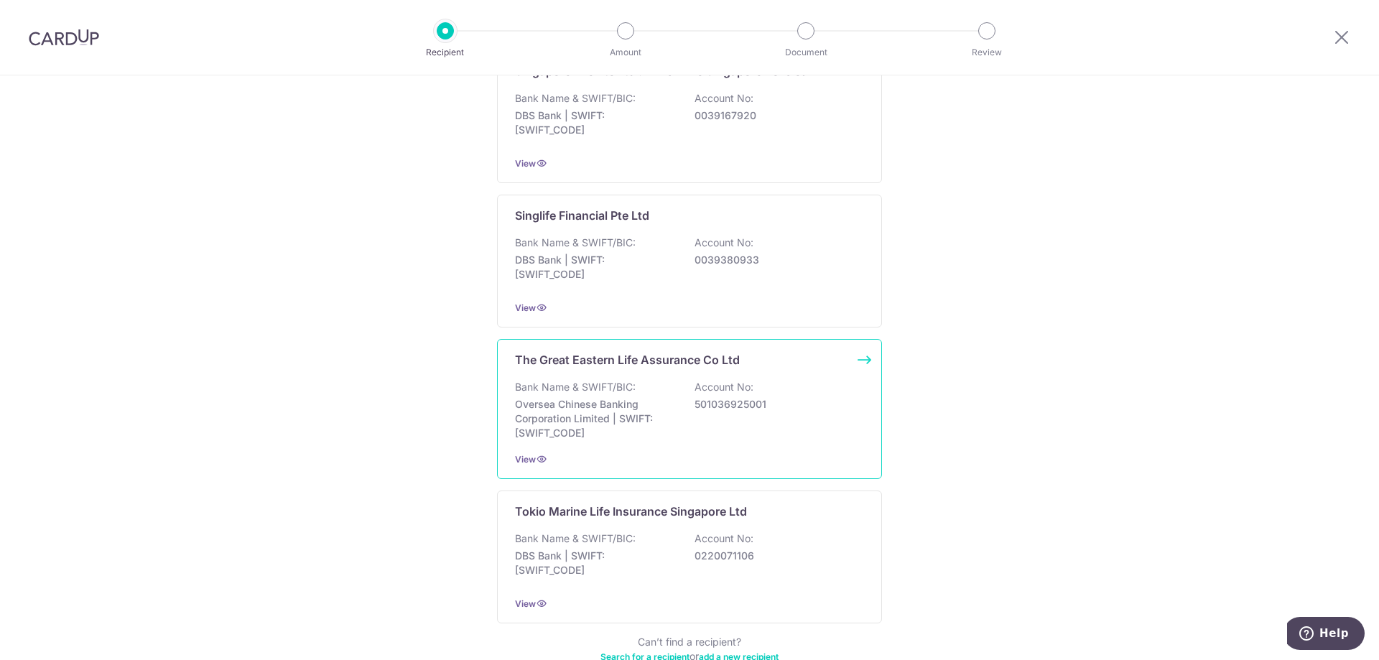
scroll to position [1309, 0]
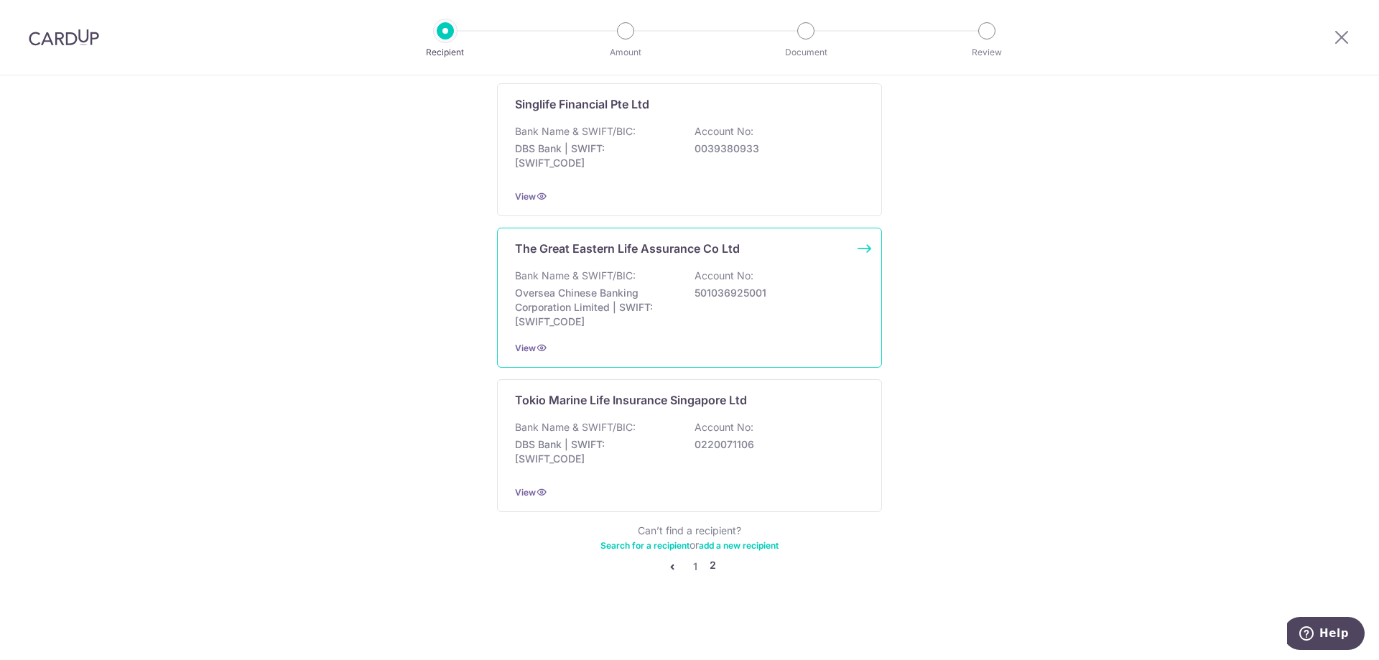
click at [656, 290] on p "Oversea Chinese Banking Corporation Limited | SWIFT: [SWIFT_CODE]" at bounding box center [595, 307] width 161 height 43
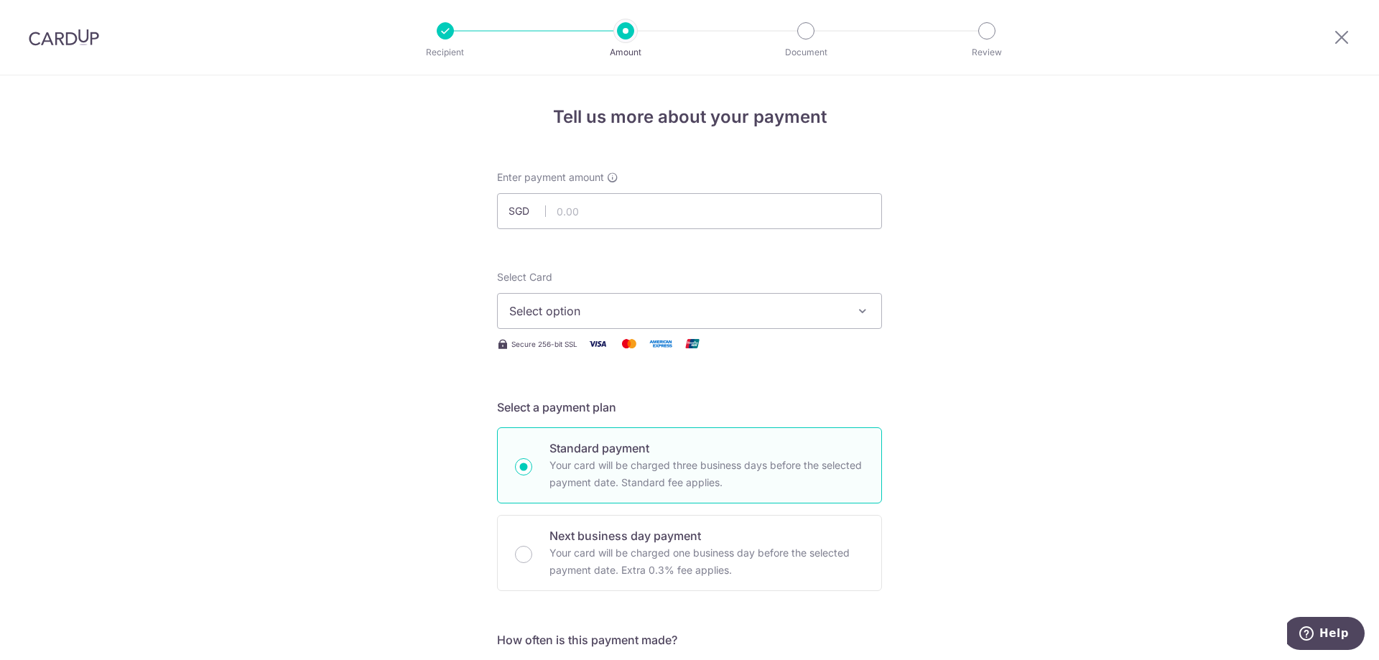
click at [516, 213] on span "SGD" at bounding box center [527, 211] width 37 height 14
click at [1345, 42] on icon at bounding box center [1341, 37] width 17 height 18
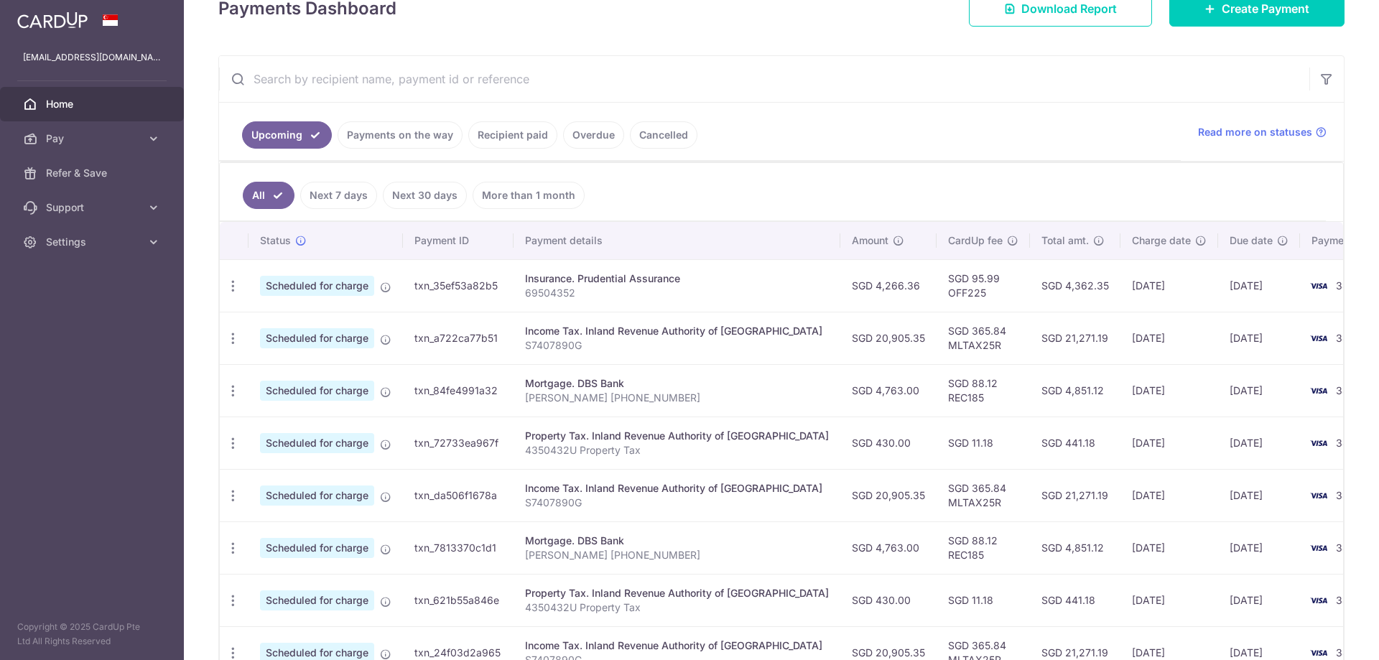
scroll to position [239, 0]
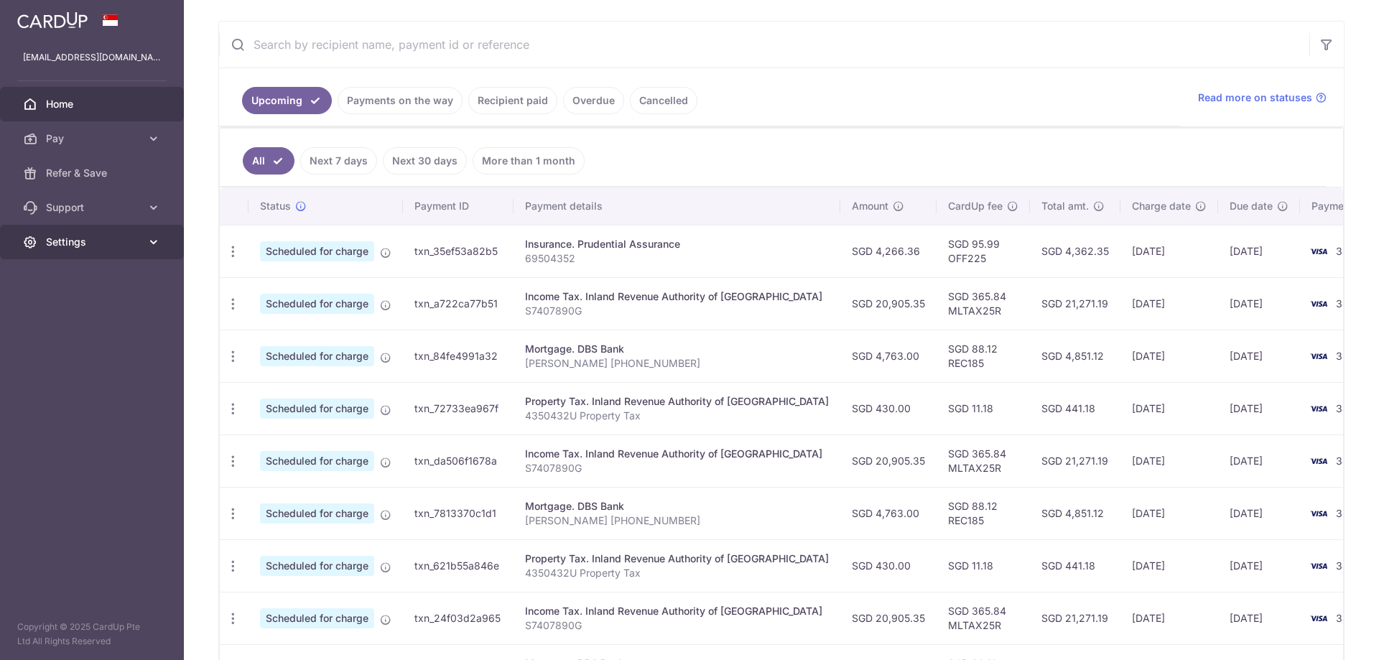
click at [80, 242] on span "Settings" at bounding box center [93, 242] width 95 height 14
click at [74, 313] on span "Logout" at bounding box center [93, 311] width 95 height 14
